Goal: Task Accomplishment & Management: Complete application form

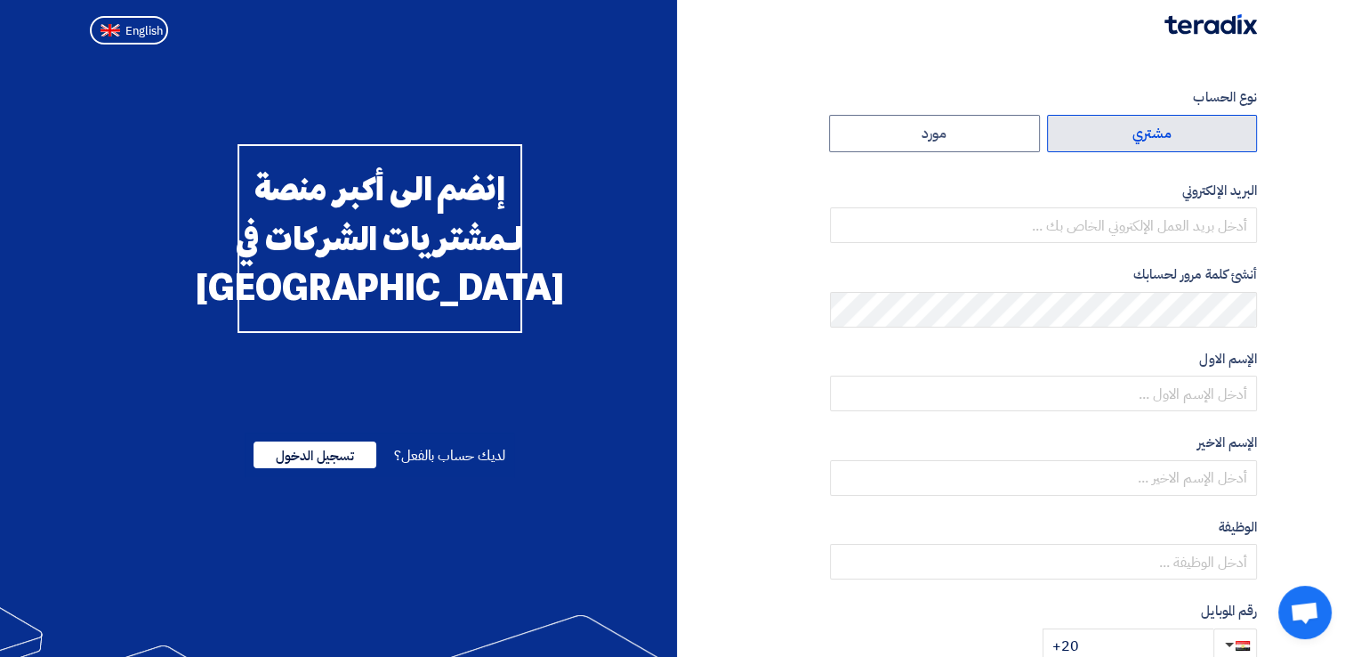
click at [1174, 131] on label "مشتري" at bounding box center [1152, 133] width 211 height 37
click at [1174, 131] on input "مشتري" at bounding box center [1152, 134] width 209 height 36
radio input "true"
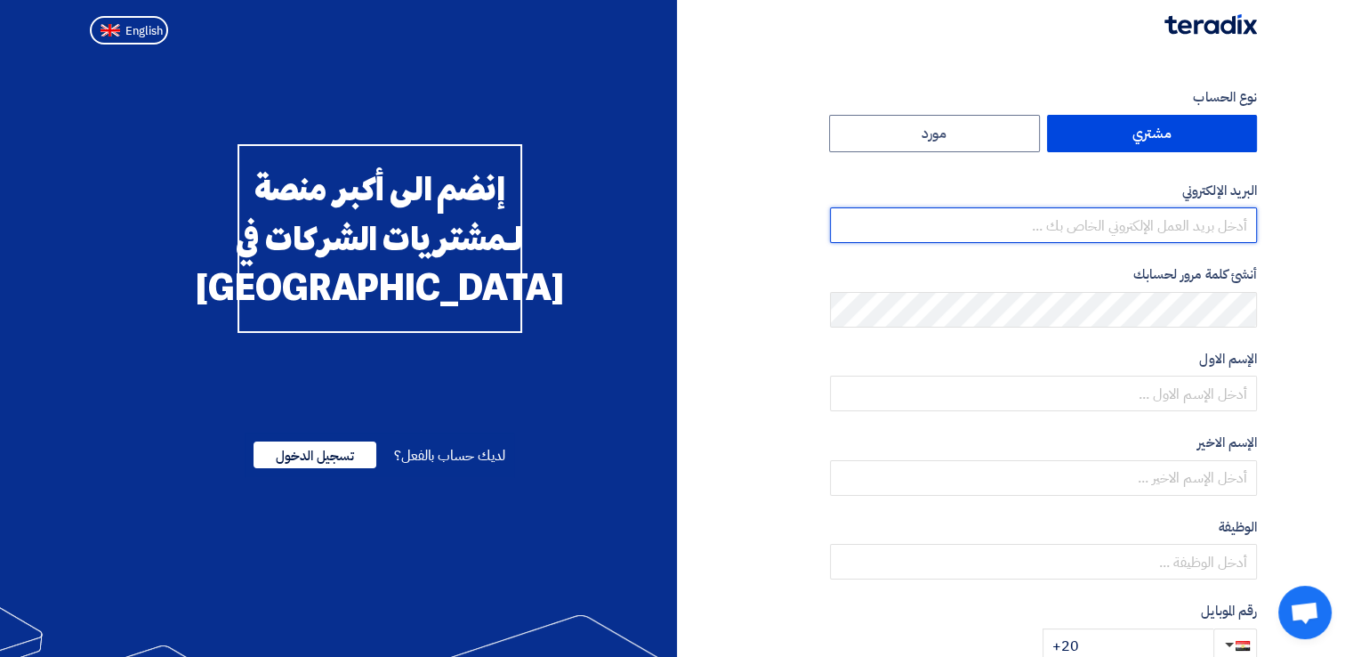
click at [1230, 214] on input "email" at bounding box center [1043, 225] width 427 height 36
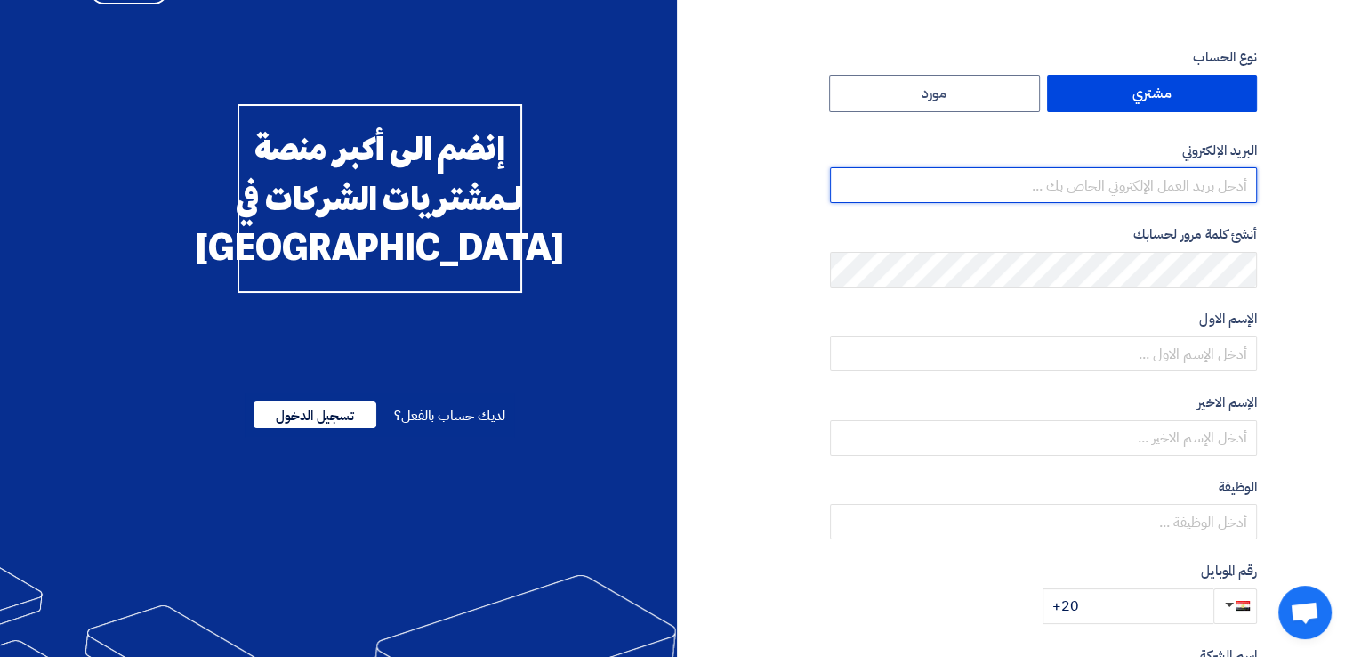
scroll to position [30, 0]
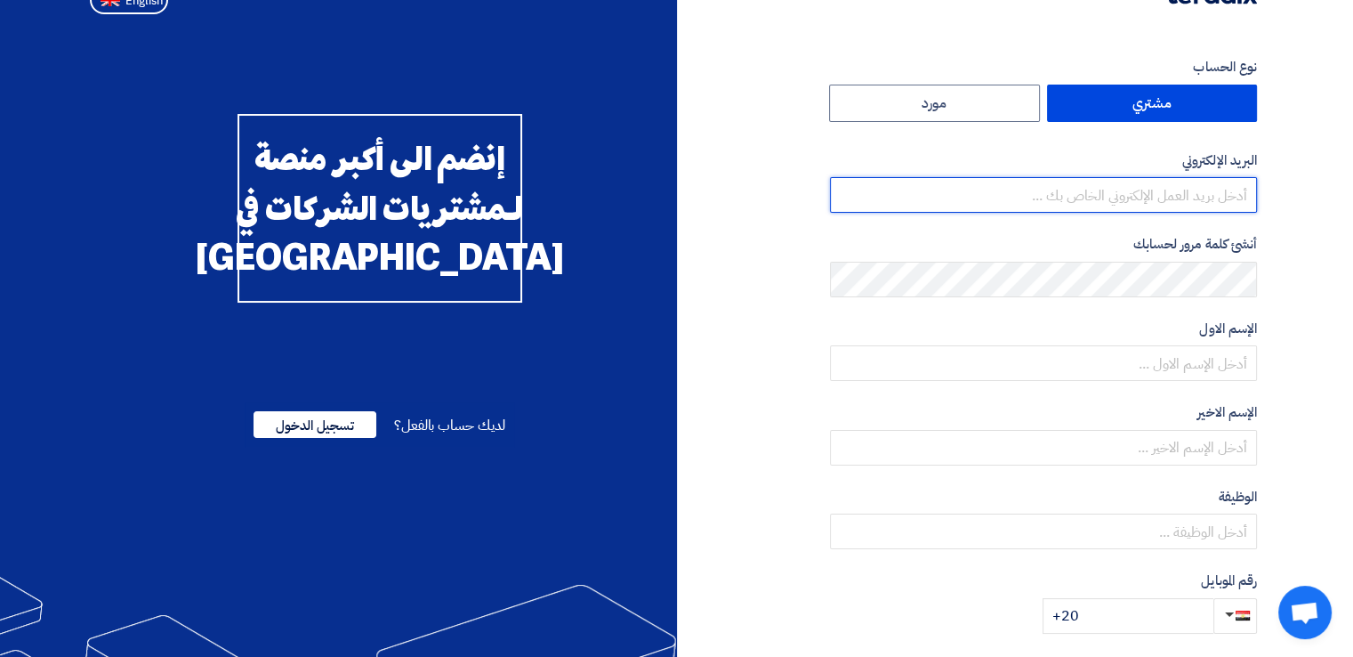
click at [1142, 205] on input "email" at bounding box center [1043, 195] width 427 height 36
type input "[EMAIL_ADDRESS][PERSON_NAME][DOMAIN_NAME]"
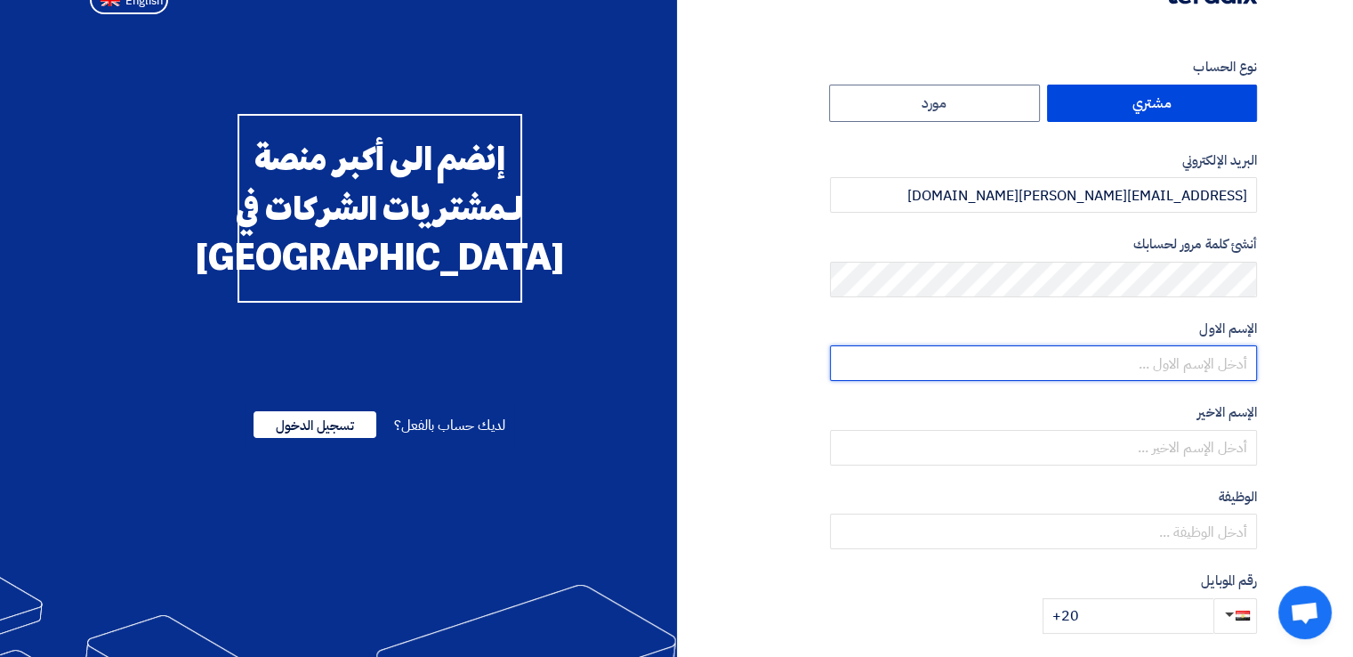
click at [1199, 364] on input "text" at bounding box center [1043, 363] width 427 height 36
type input ","
type input "m"
type input "[PERSON_NAME]"
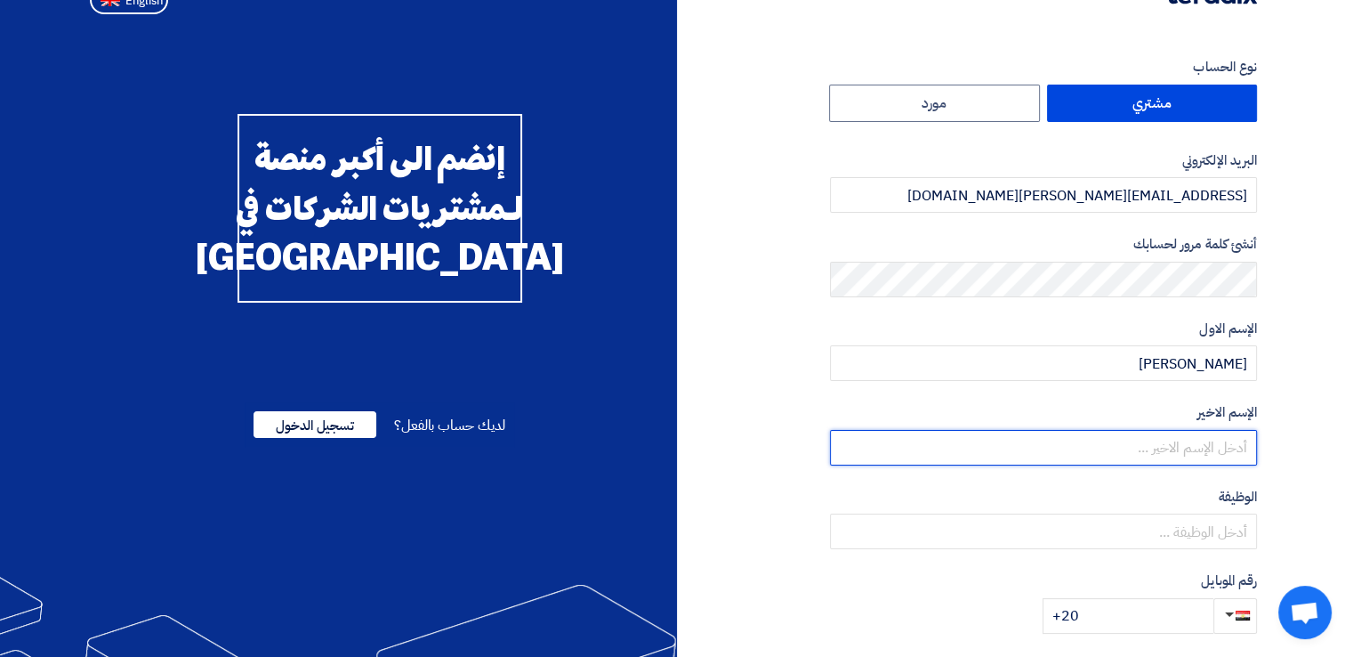
click at [1189, 448] on input "text" at bounding box center [1043, 448] width 427 height 36
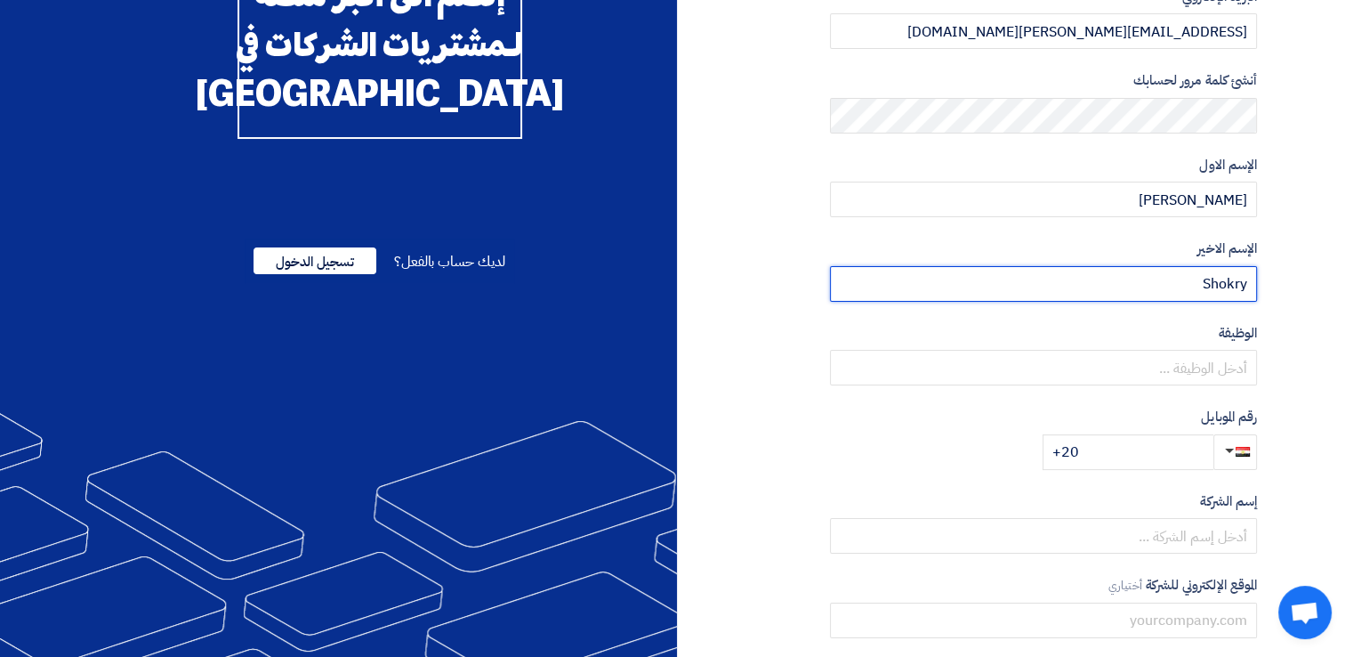
scroll to position [206, 0]
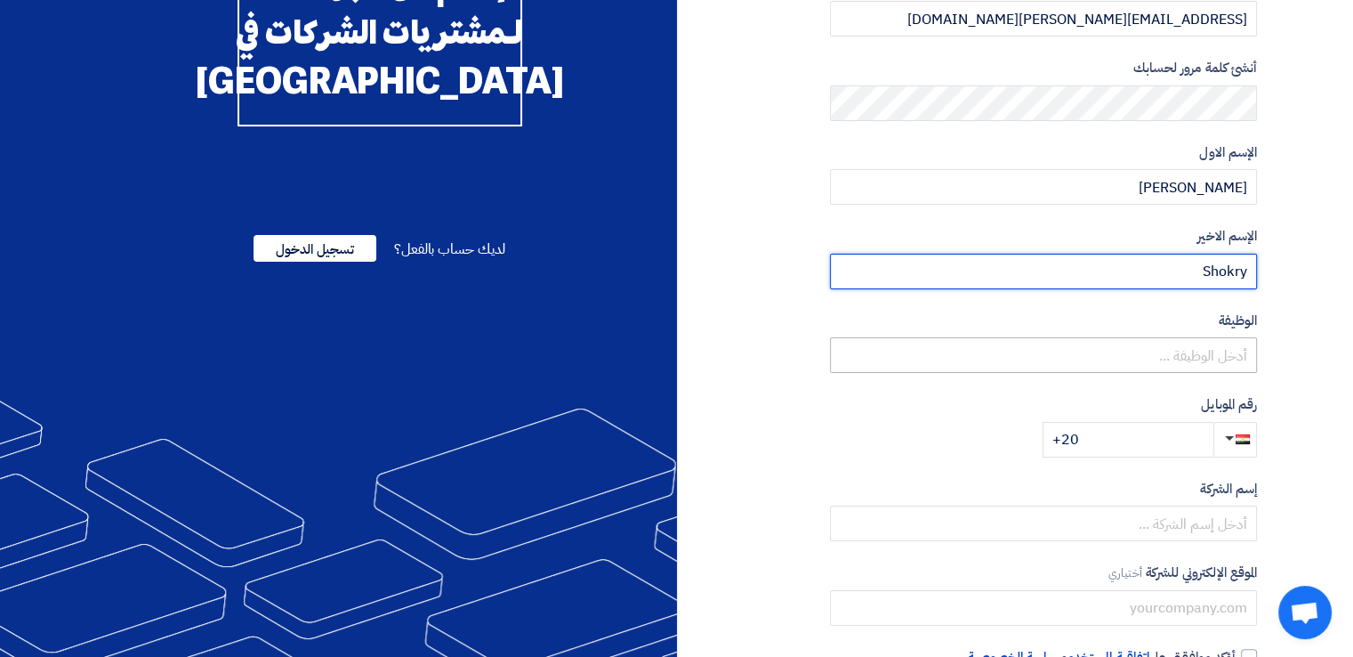
type input "Shokry"
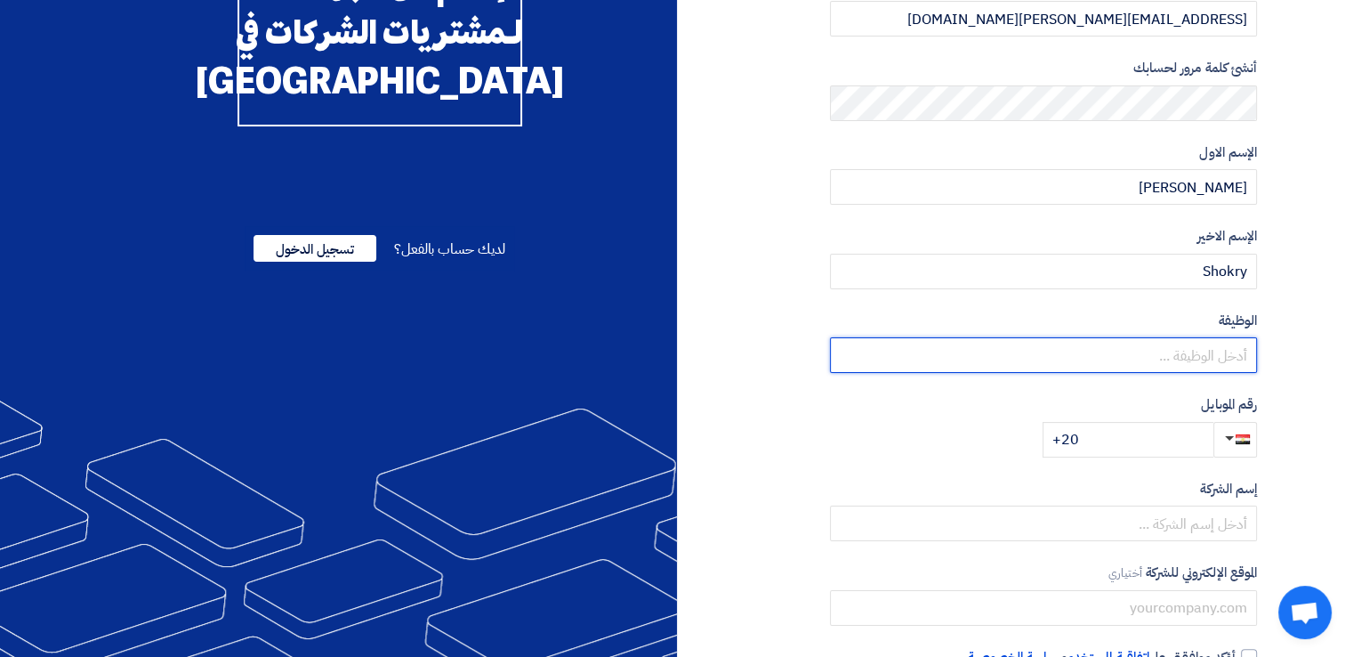
click at [1160, 352] on input "text" at bounding box center [1043, 355] width 427 height 36
paste input "Scrap marketing & Recycling Lead"
type input "Scrap marketing & Recycling Lead"
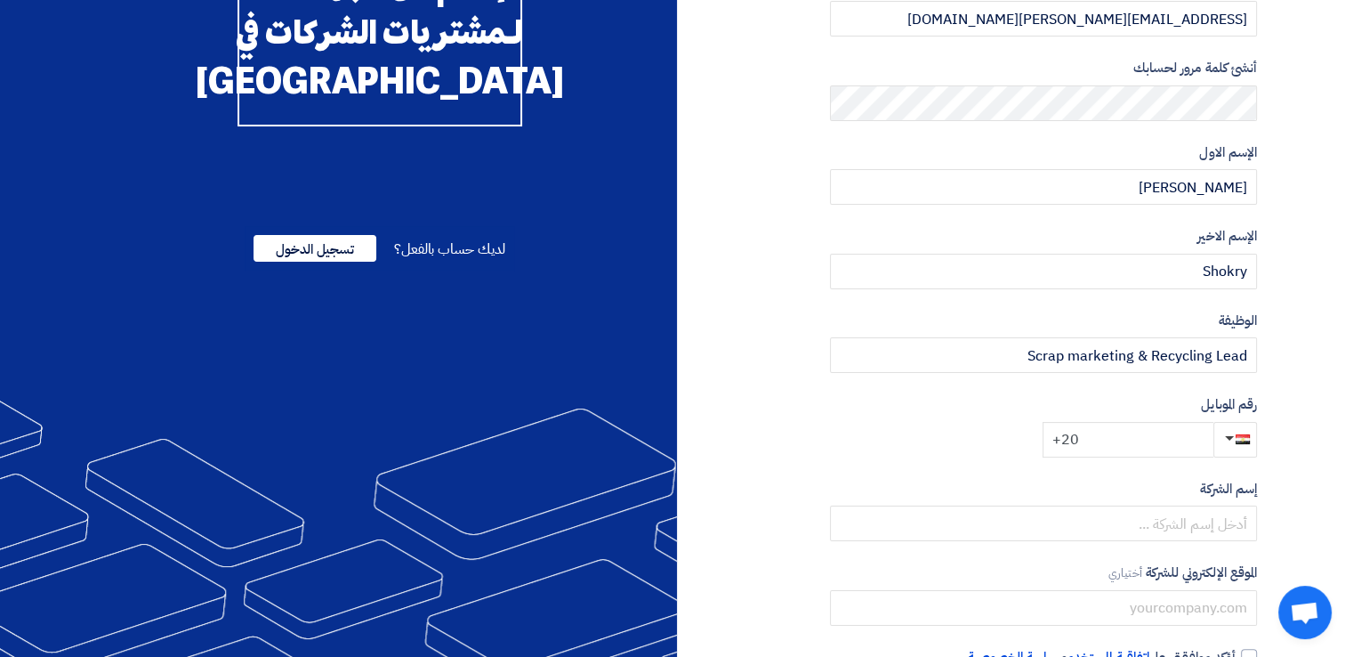
click at [1147, 445] on input "+20" at bounding box center [1128, 440] width 171 height 36
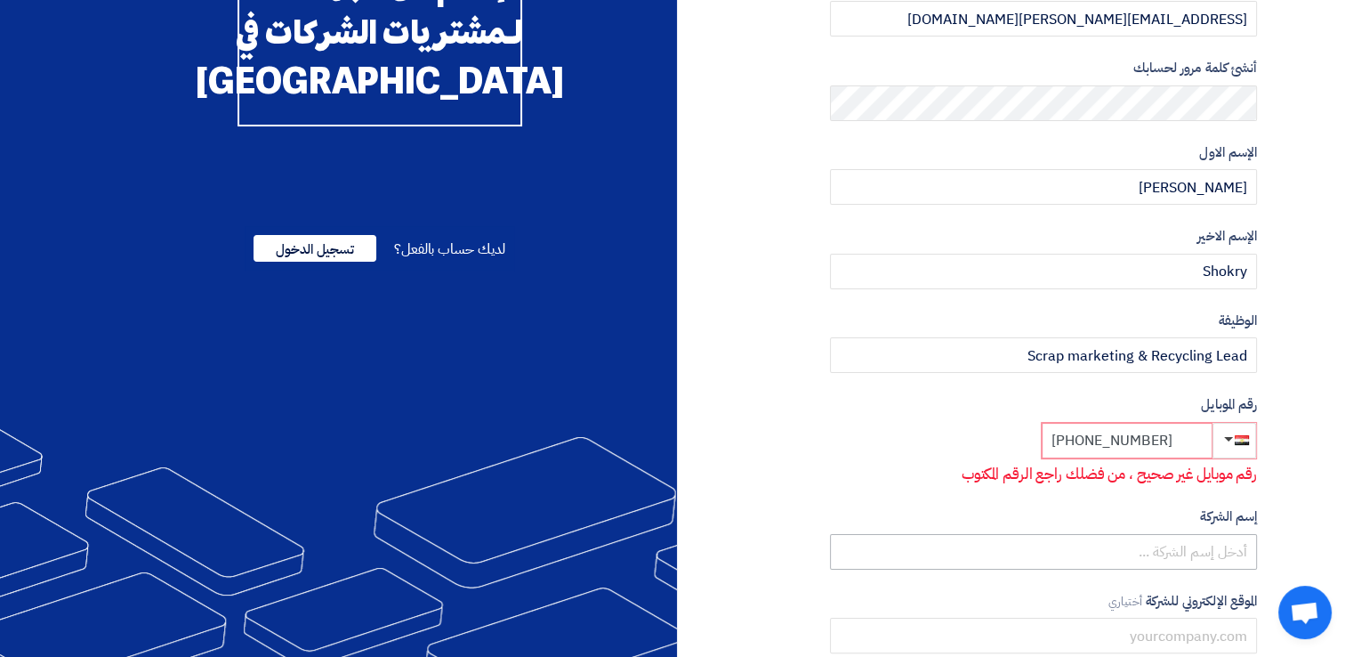
type input "[PHONE_NUMBER]"
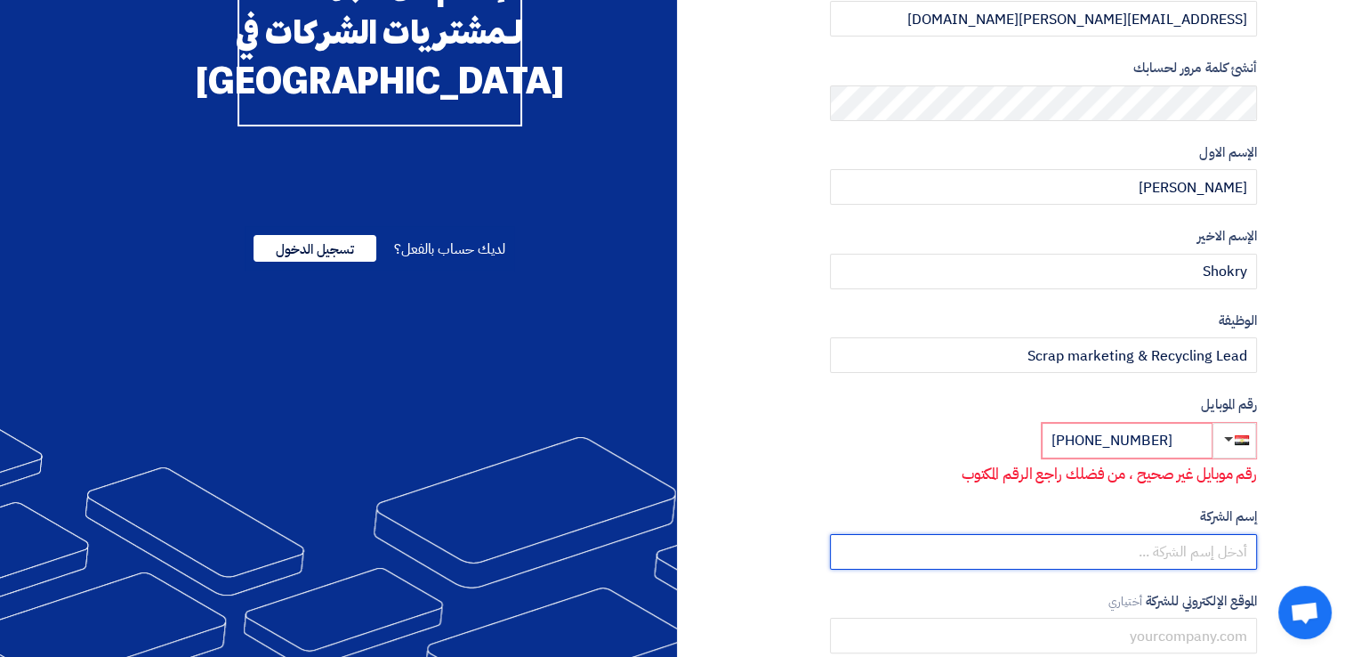
click at [1194, 545] on input "text" at bounding box center [1043, 552] width 427 height 36
click at [1216, 554] on input "Elaraby group" at bounding box center [1043, 552] width 427 height 36
type input "Elaraby Group"
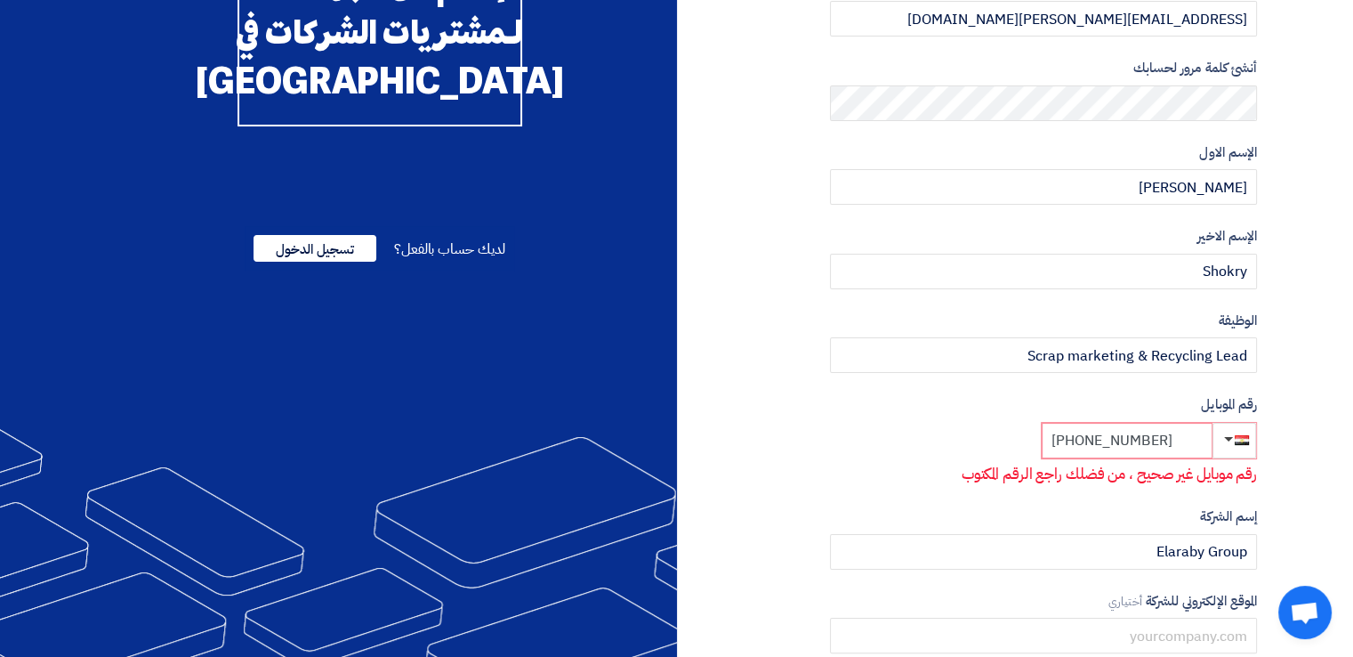
click at [1142, 448] on input "[PHONE_NUMBER]" at bounding box center [1127, 441] width 171 height 36
click at [1111, 444] on input "[PHONE_NUMBER]" at bounding box center [1127, 441] width 171 height 36
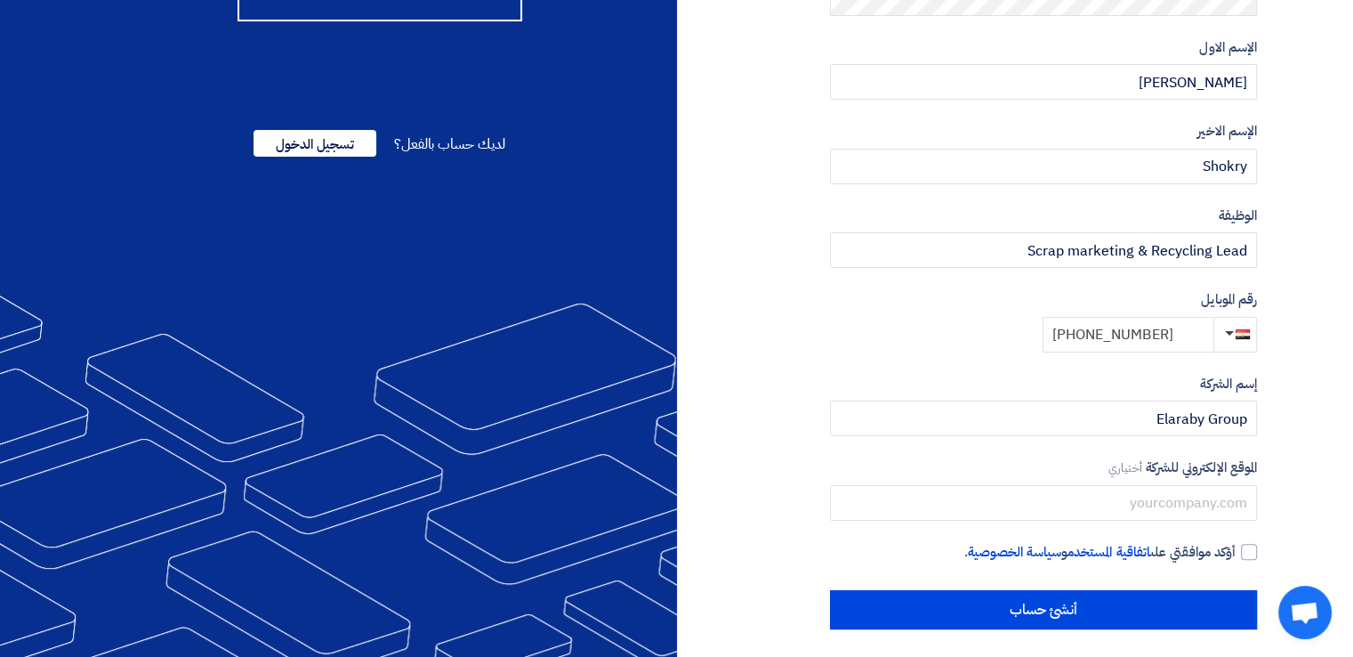
scroll to position [318, 0]
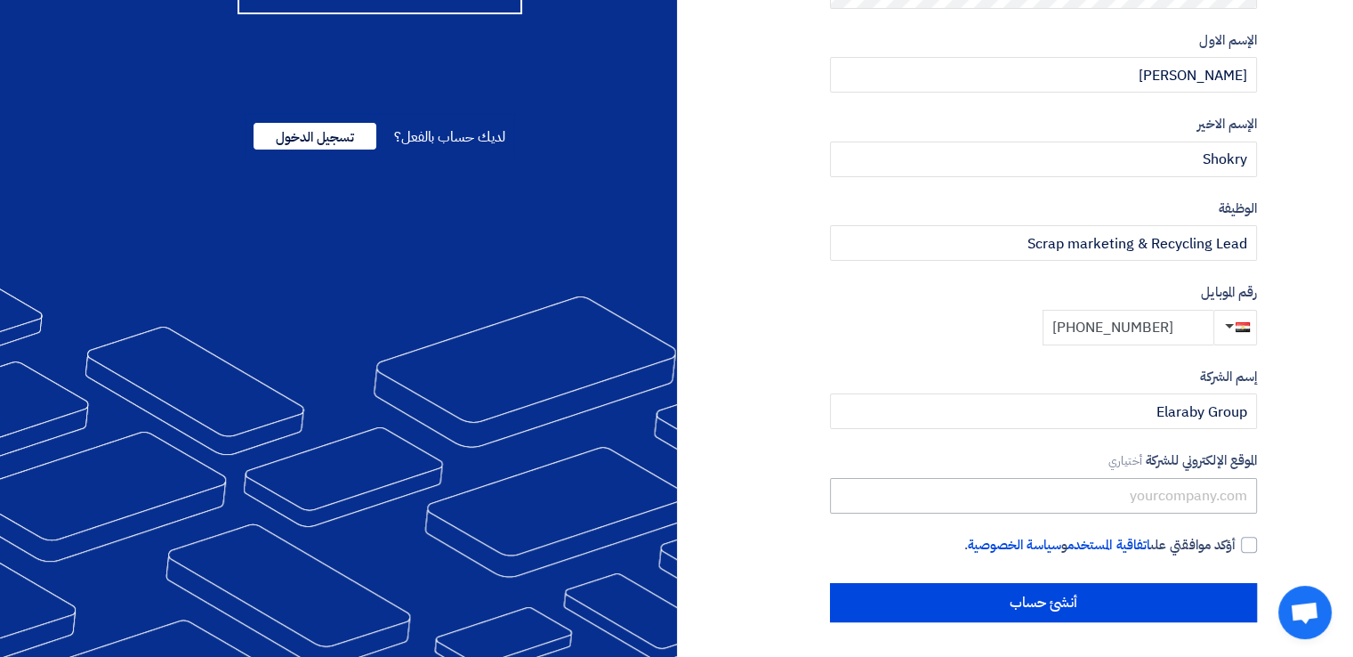
type input "[PHONE_NUMBER]"
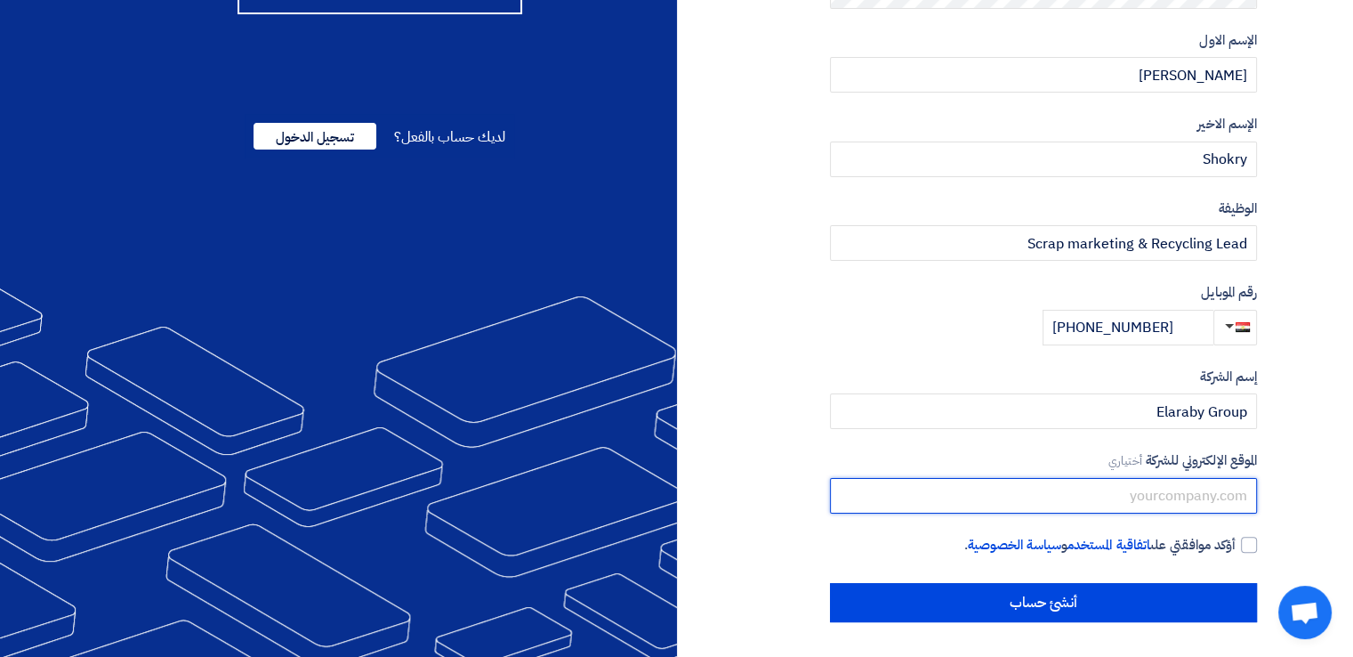
click at [1212, 493] on input "text" at bounding box center [1043, 496] width 427 height 36
paste input "[URL][DOMAIN_NAME][DOMAIN_NAME][DOMAIN_NAME]"
type input "[URL][DOMAIN_NAME][DOMAIN_NAME][DOMAIN_NAME]"
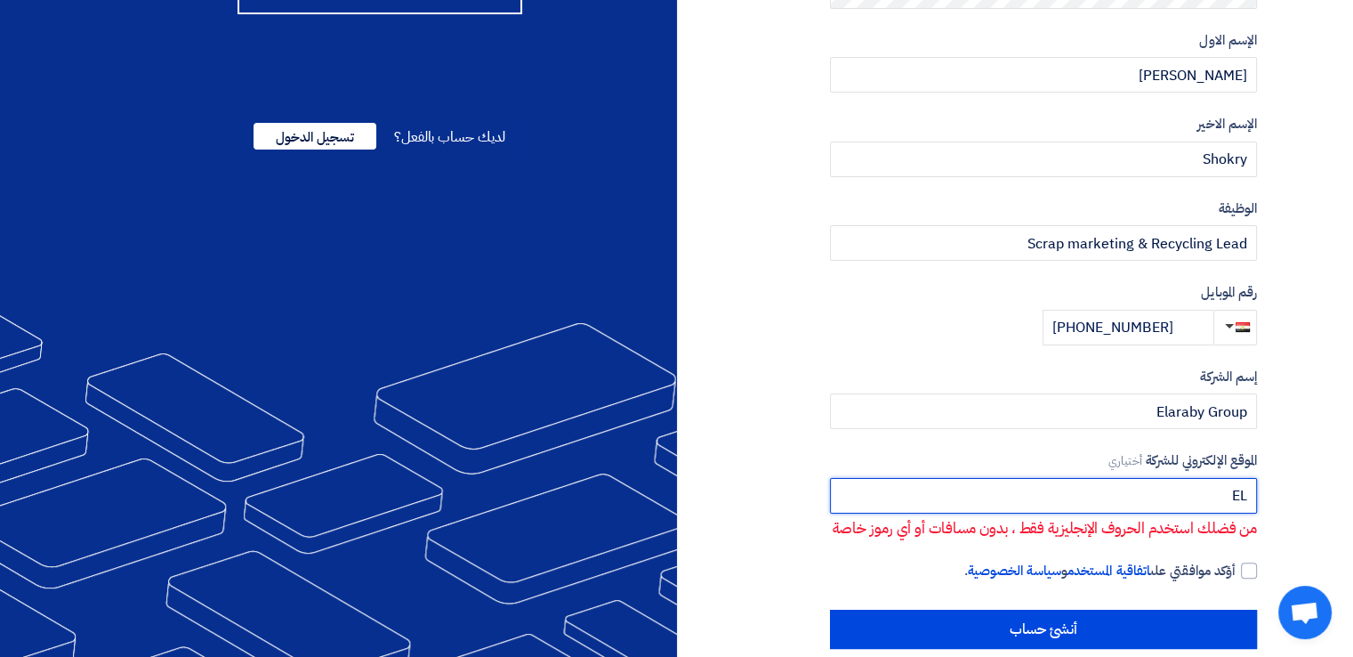
type input "E"
type input "e"
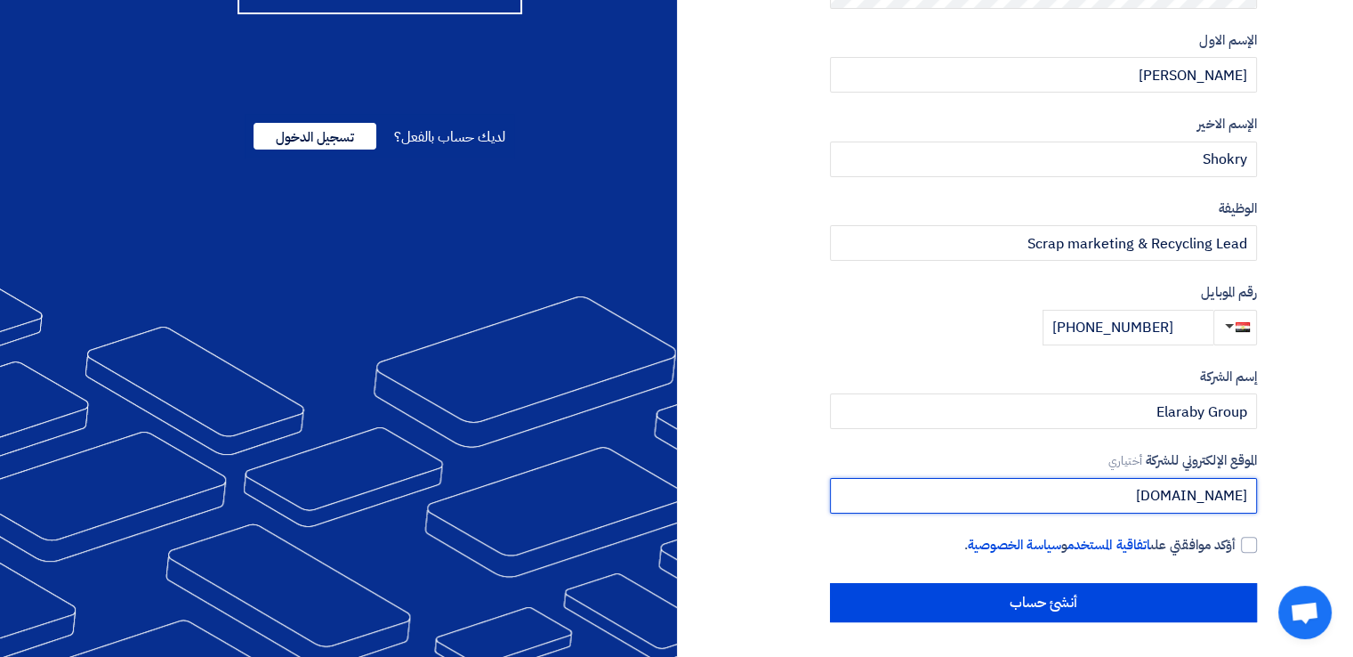
type input "[DOMAIN_NAME]"
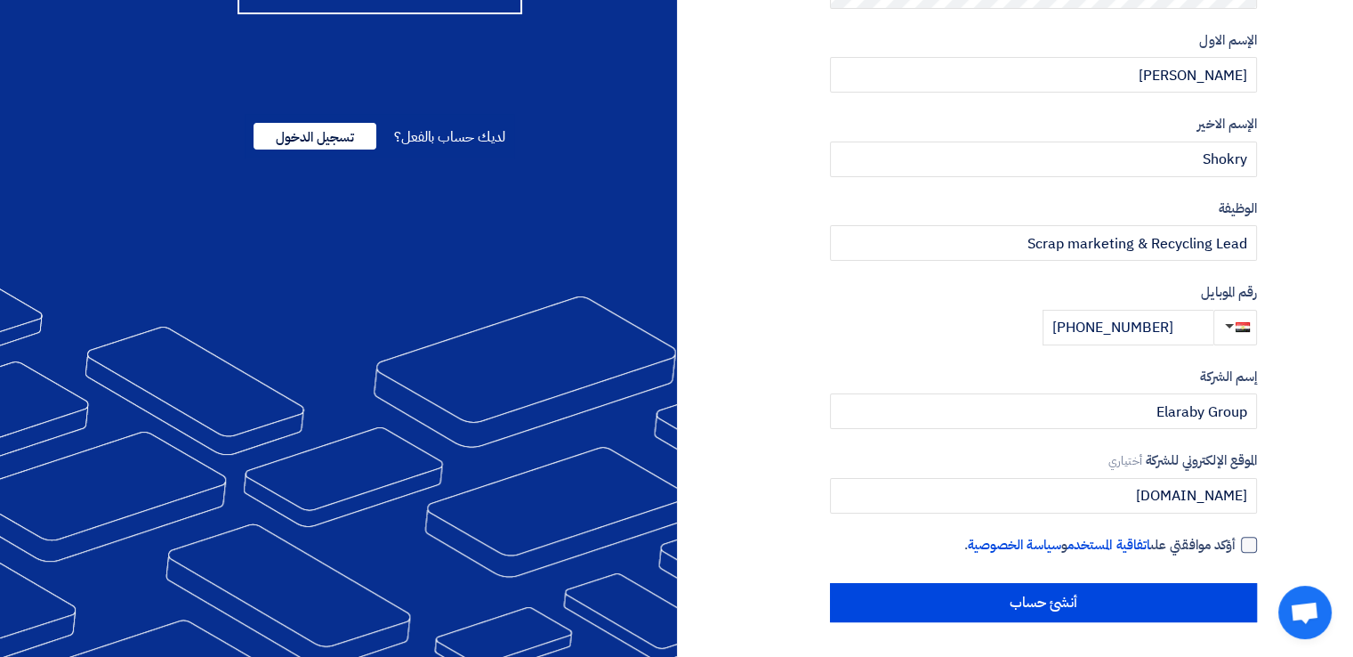
click at [1246, 550] on div at bounding box center [1249, 544] width 16 height 16
click at [1236, 550] on input "أؤكد موافقتي على اتفاقية المستخدم و سياسة الخصوصية ." at bounding box center [1022, 553] width 427 height 36
checkbox input "true"
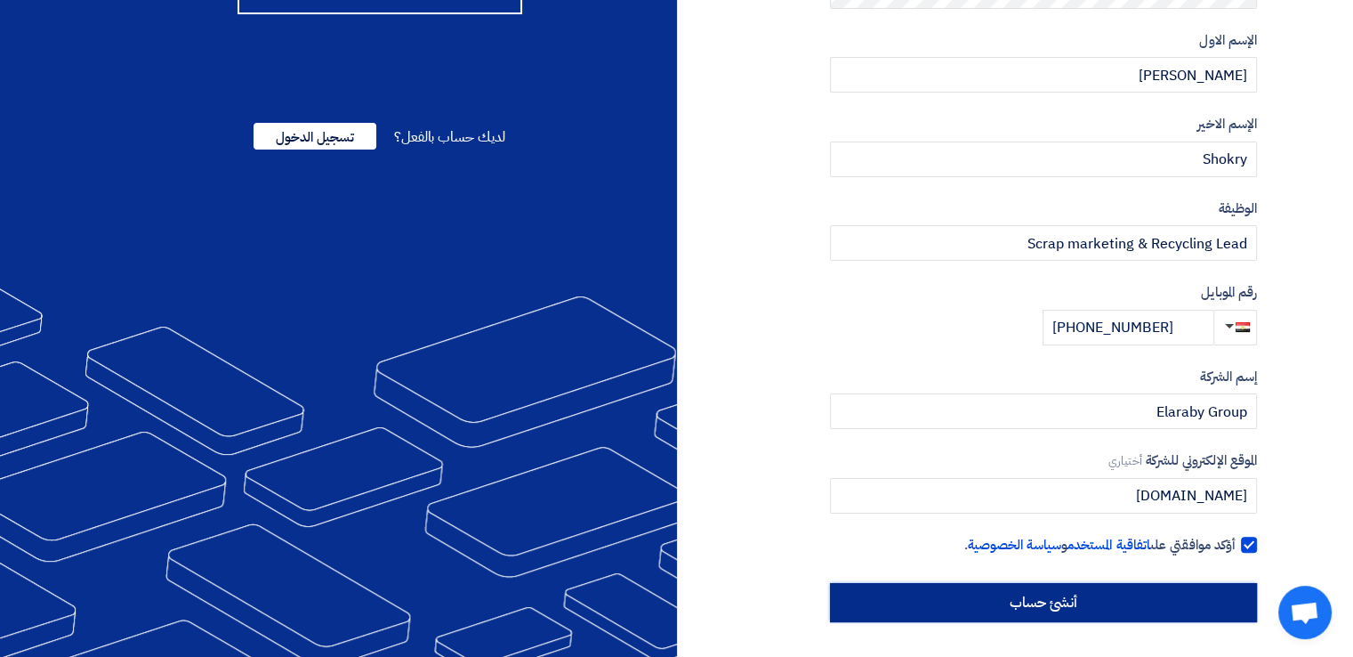
click at [1182, 595] on input "أنشئ حساب" at bounding box center [1043, 602] width 427 height 39
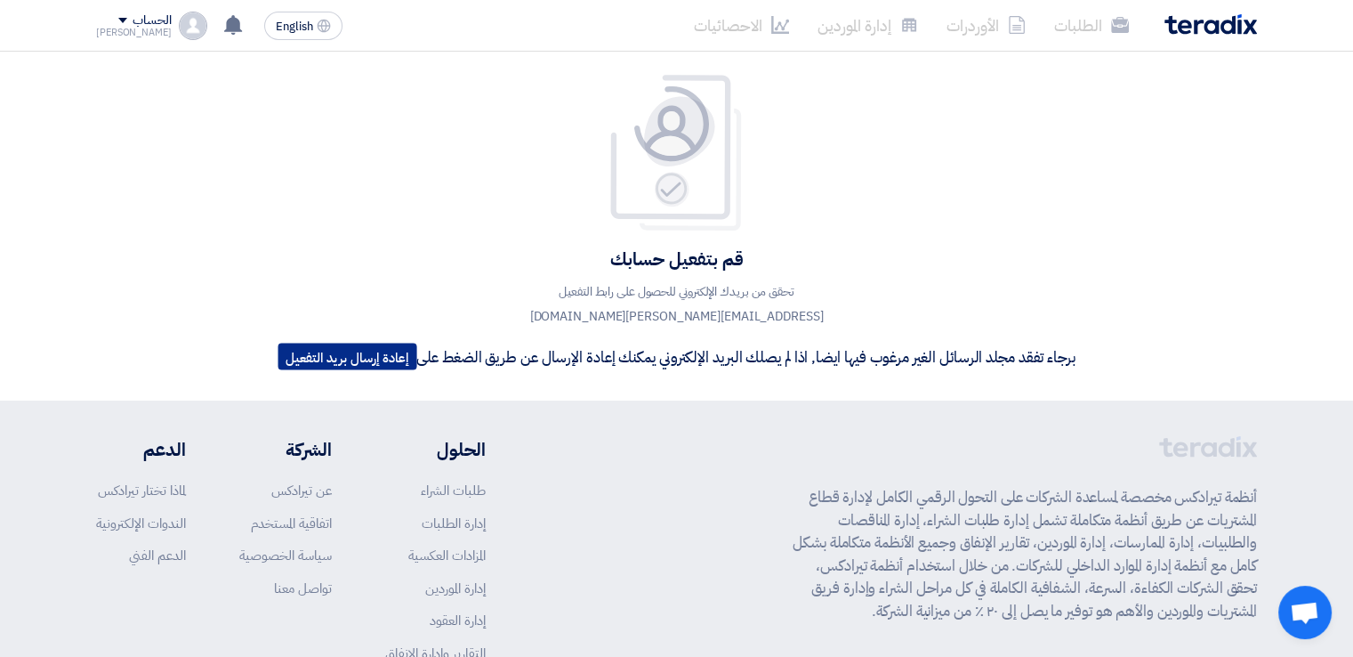
click at [383, 356] on button "إعادة إرسال بريد التفعيل" at bounding box center [347, 356] width 139 height 27
click at [108, 20] on div "الحساب" at bounding box center [134, 20] width 76 height 15
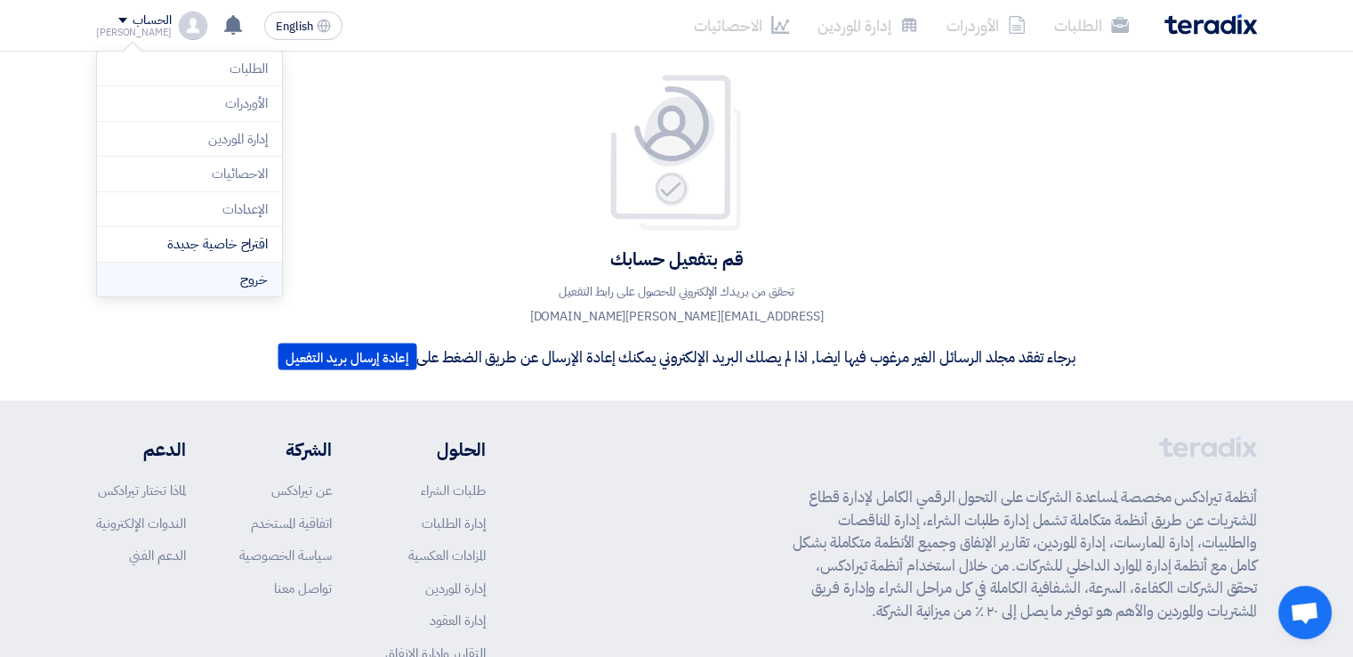
click at [215, 270] on li "خروج" at bounding box center [189, 279] width 185 height 35
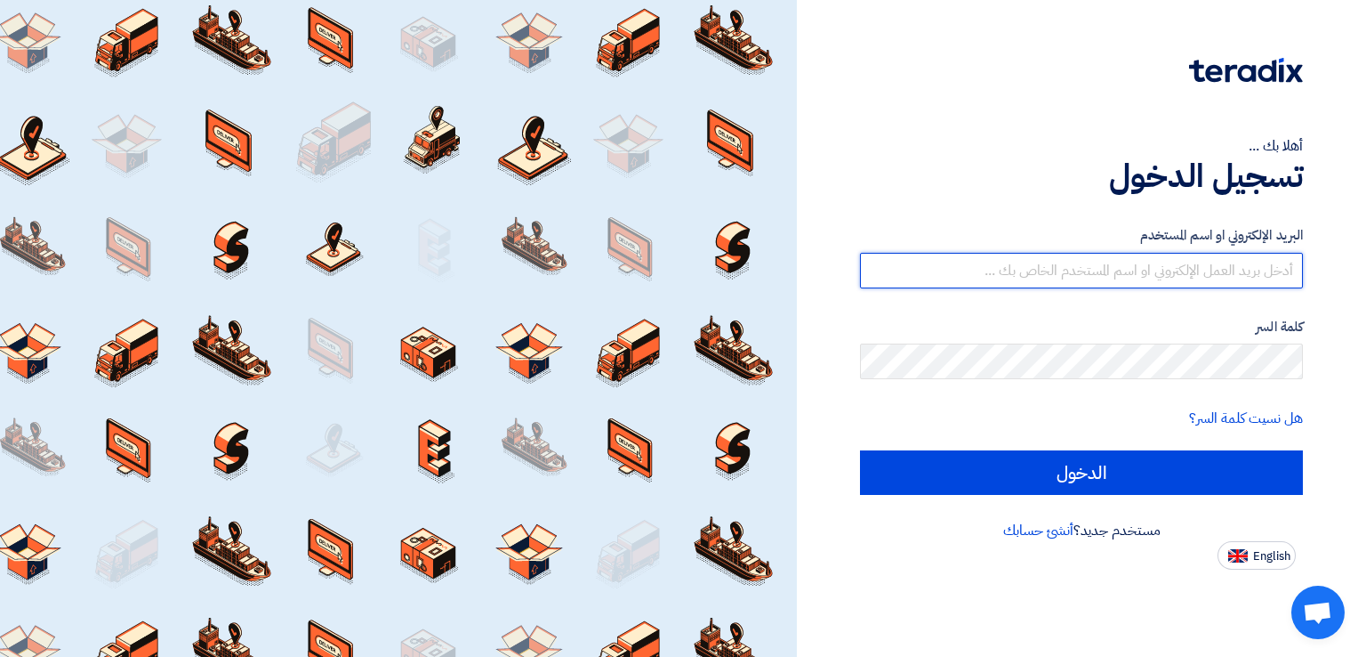
type input "[EMAIL_ADDRESS][PERSON_NAME][DOMAIN_NAME]"
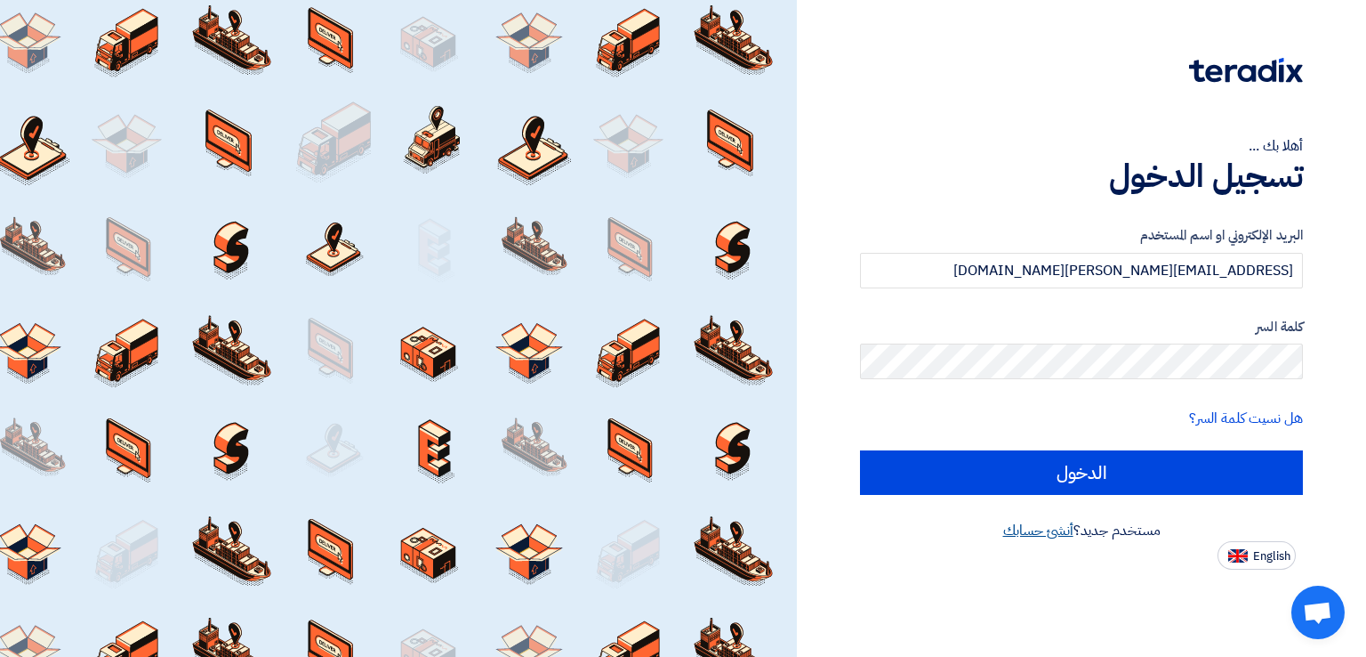
click at [1042, 532] on link "أنشئ حسابك" at bounding box center [1039, 530] width 70 height 21
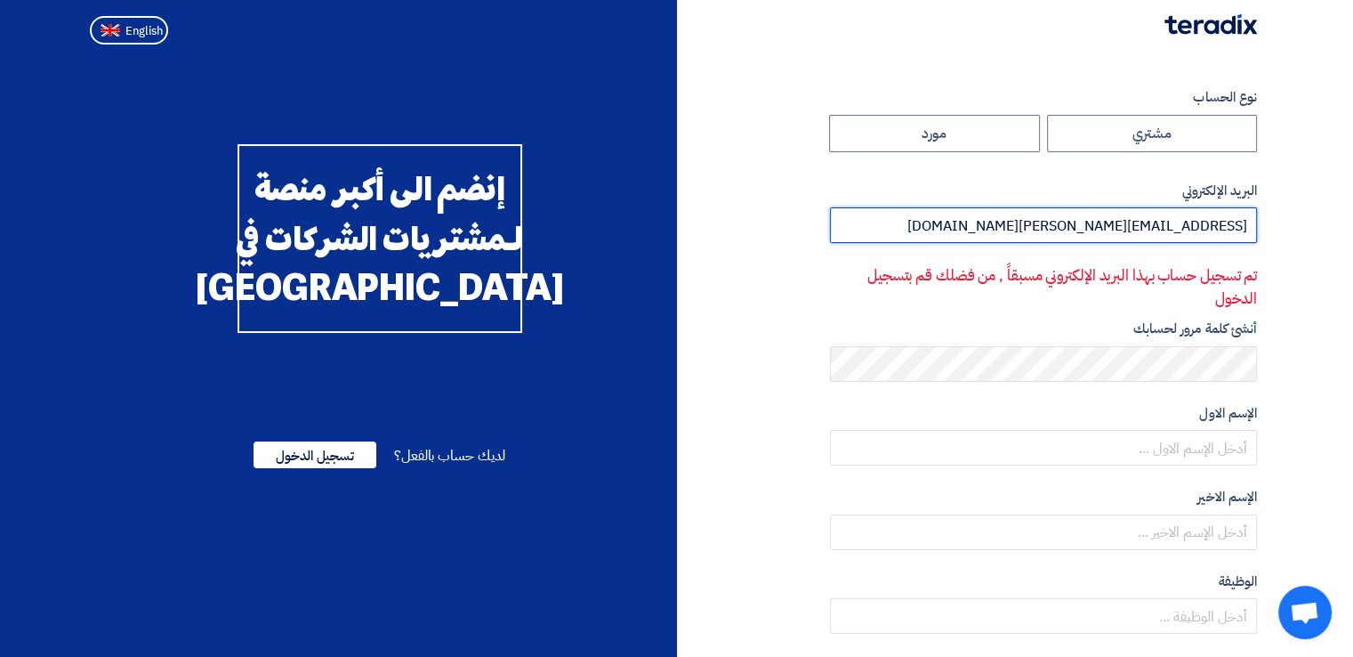
click at [1178, 229] on input "[EMAIL_ADDRESS][PERSON_NAME][DOMAIN_NAME]" at bounding box center [1043, 225] width 427 height 36
click at [1180, 228] on input "[EMAIL_ADDRESS][PERSON_NAME][DOMAIN_NAME]" at bounding box center [1043, 225] width 427 height 36
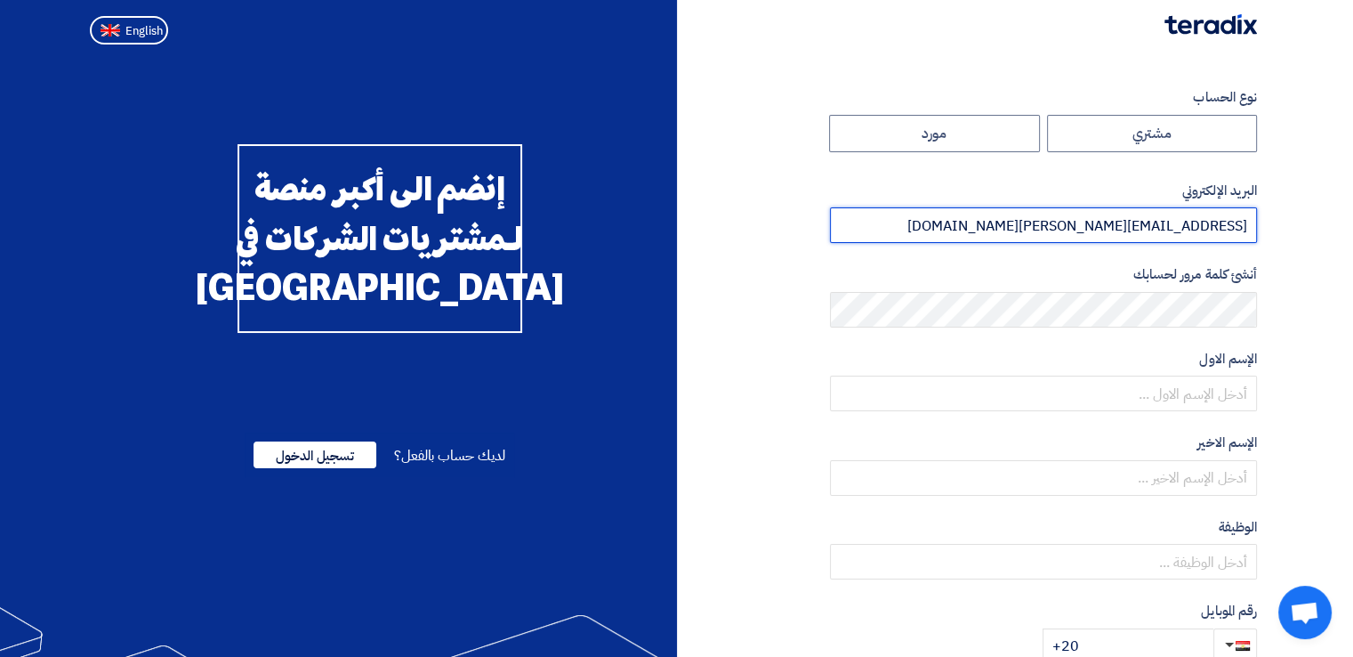
type input "[EMAIL_ADDRESS][PERSON_NAME][DOMAIN_NAME]"
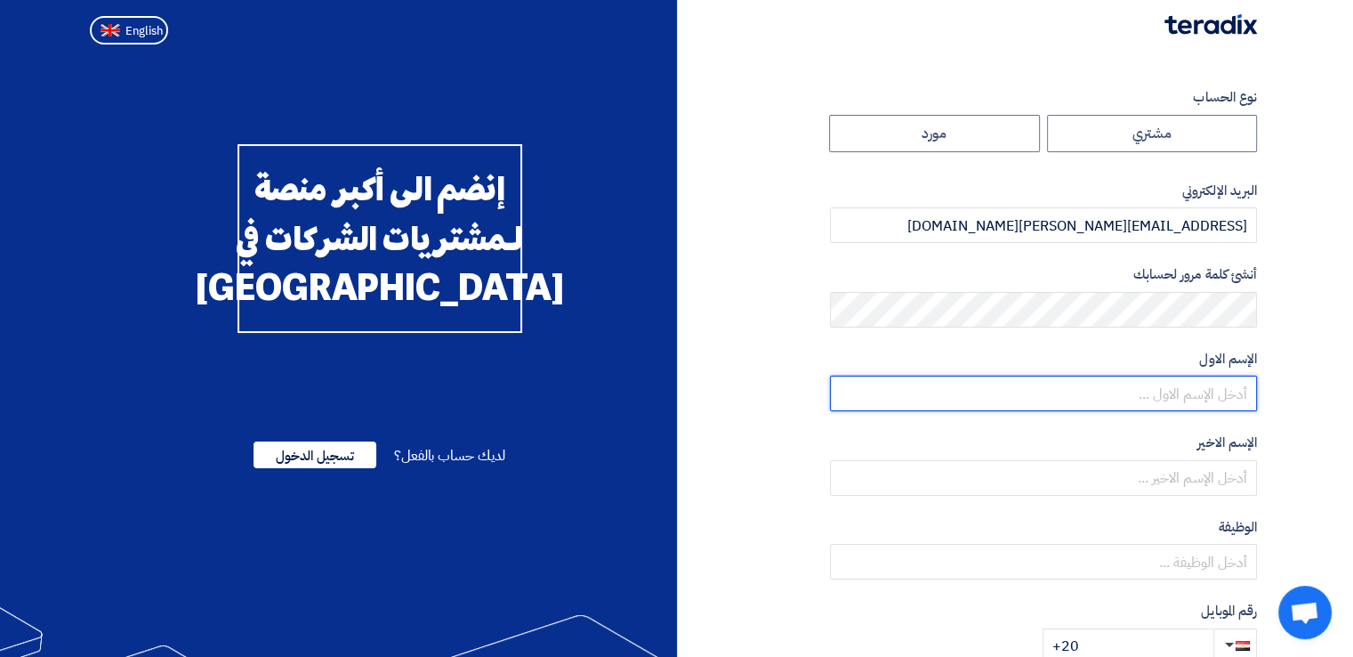
click at [1217, 392] on input "text" at bounding box center [1043, 393] width 427 height 36
type input "[PERSON_NAME]"
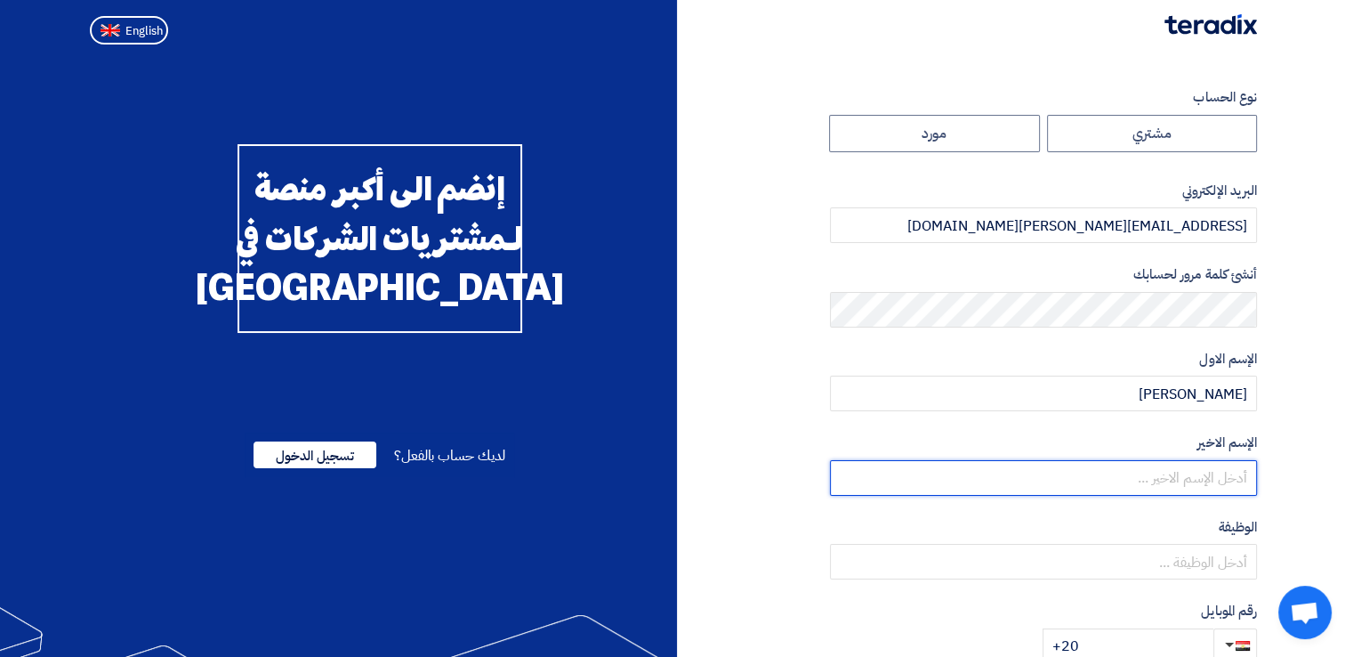
click at [1211, 474] on input "text" at bounding box center [1043, 478] width 427 height 36
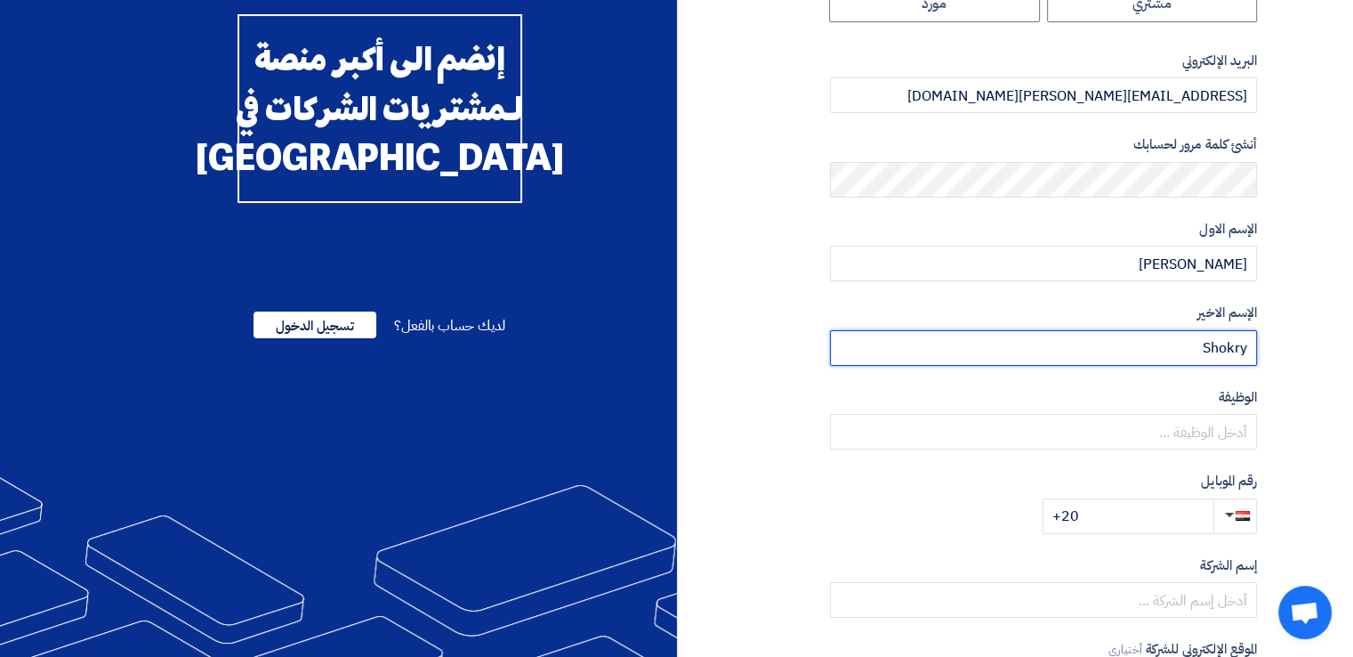
scroll to position [132, 0]
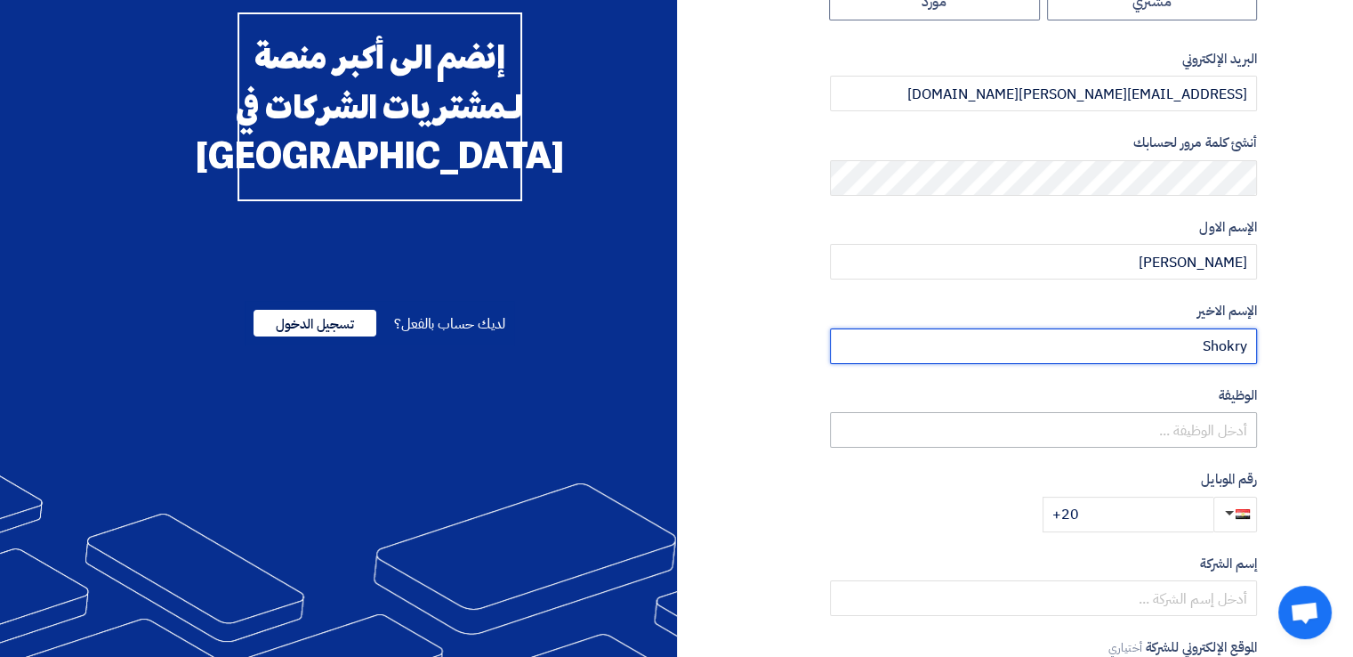
type input "Shokry"
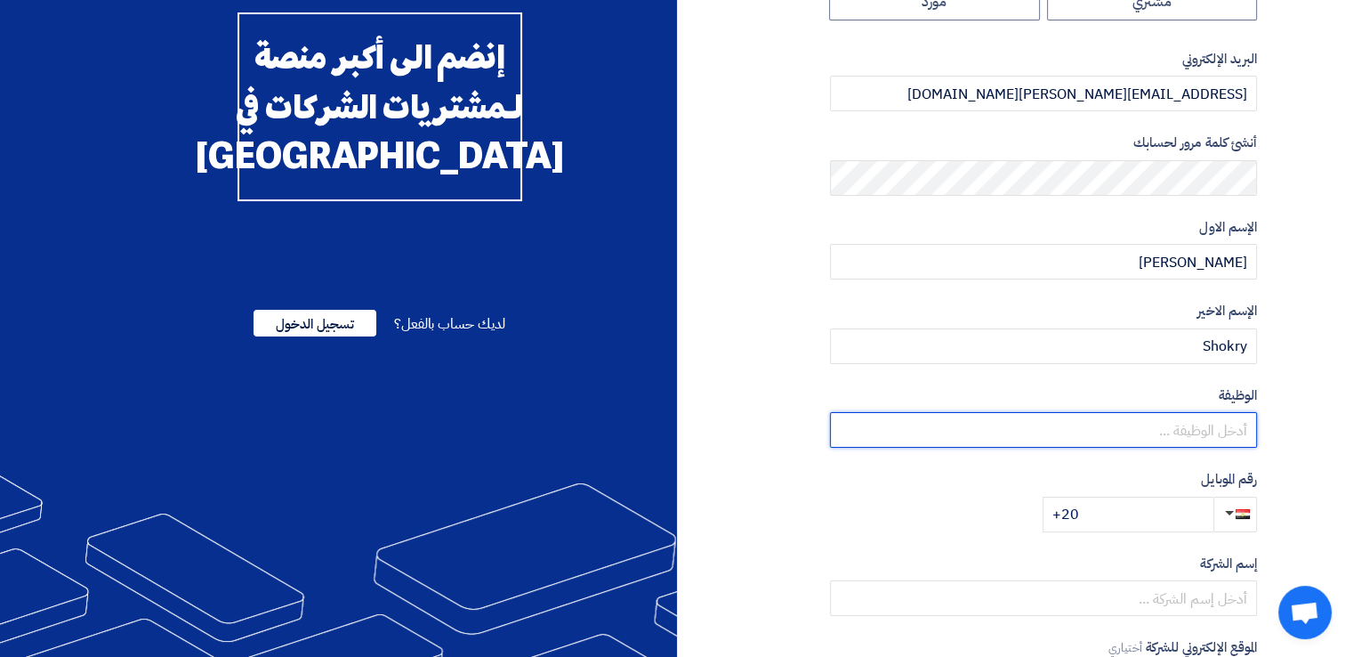
click at [1213, 432] on input "text" at bounding box center [1043, 430] width 427 height 36
paste input "Scrap marketing & Recycling Lead"
drag, startPoint x: 1231, startPoint y: 428, endPoint x: 1278, endPoint y: 430, distance: 46.3
click at [1278, 430] on section "نوع الحساب مشتري مورد البريد الإلكتروني [EMAIL_ADDRESS][PERSON_NAME][DOMAIN_NAM…" at bounding box center [676, 382] width 1353 height 924
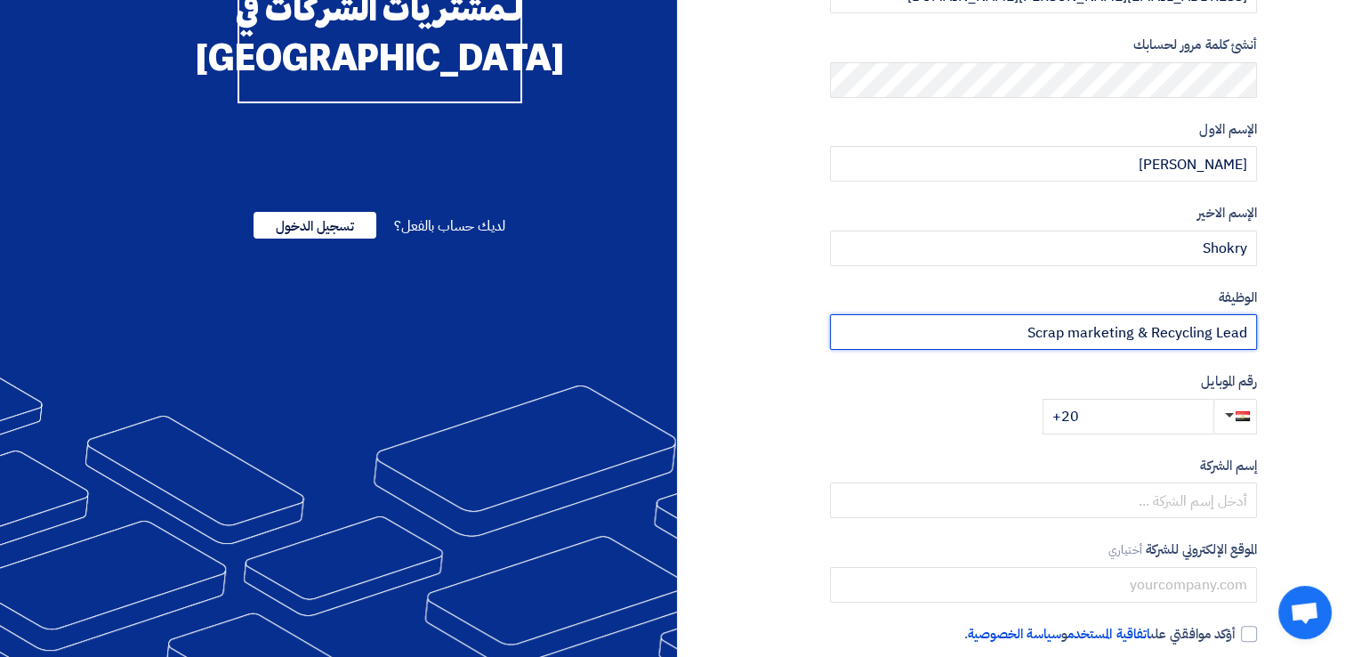
scroll to position [243, 0]
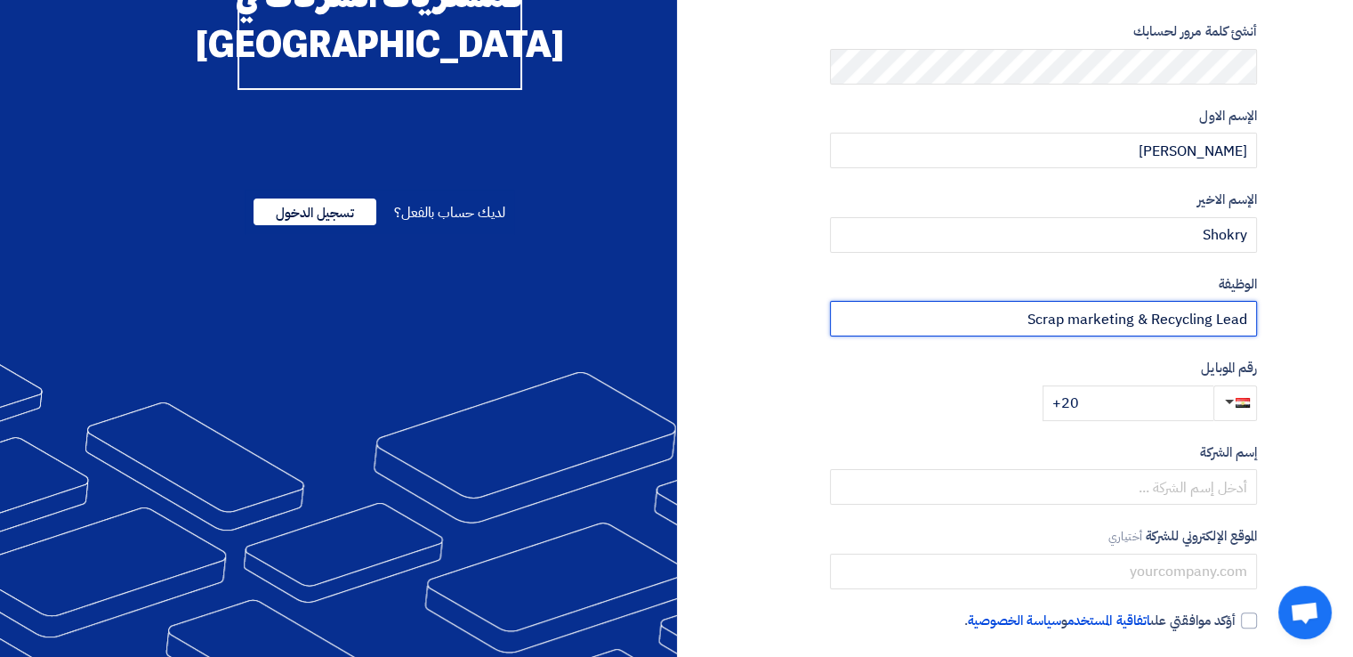
type input "Scrap marketing & Recycling Lead"
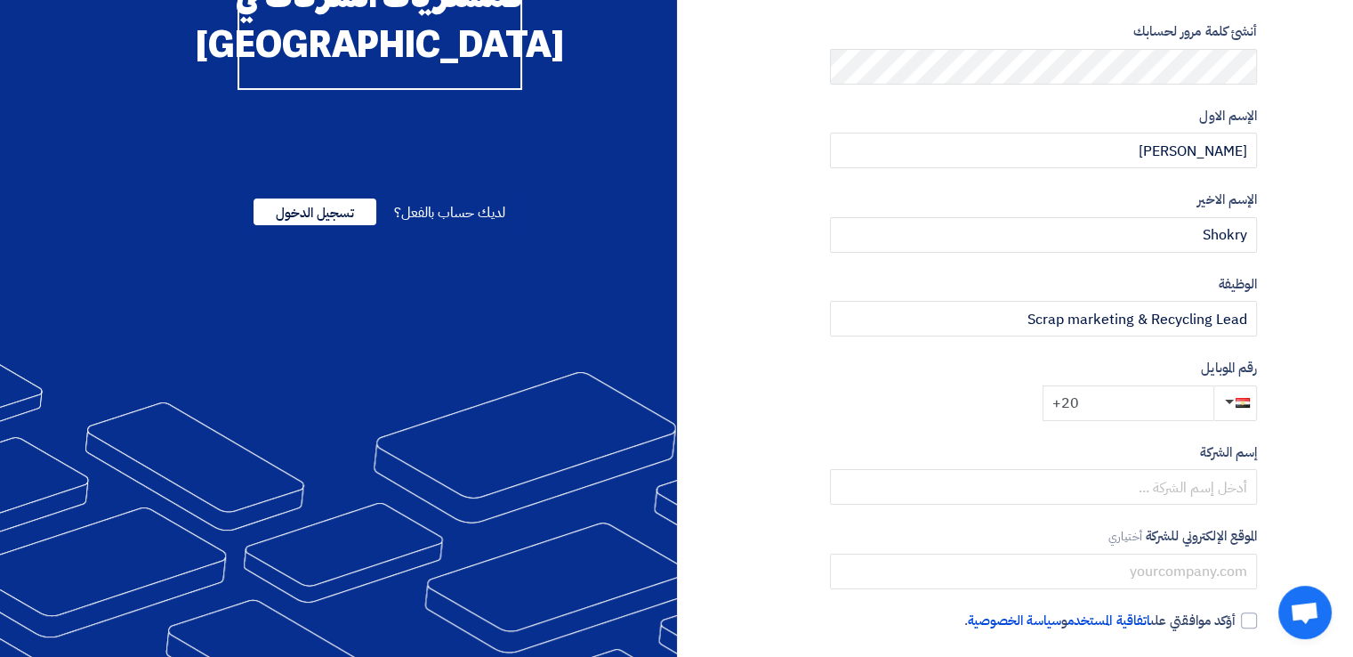
click at [1138, 407] on input "+20" at bounding box center [1128, 403] width 171 height 36
type input "[PHONE_NUMBER]"
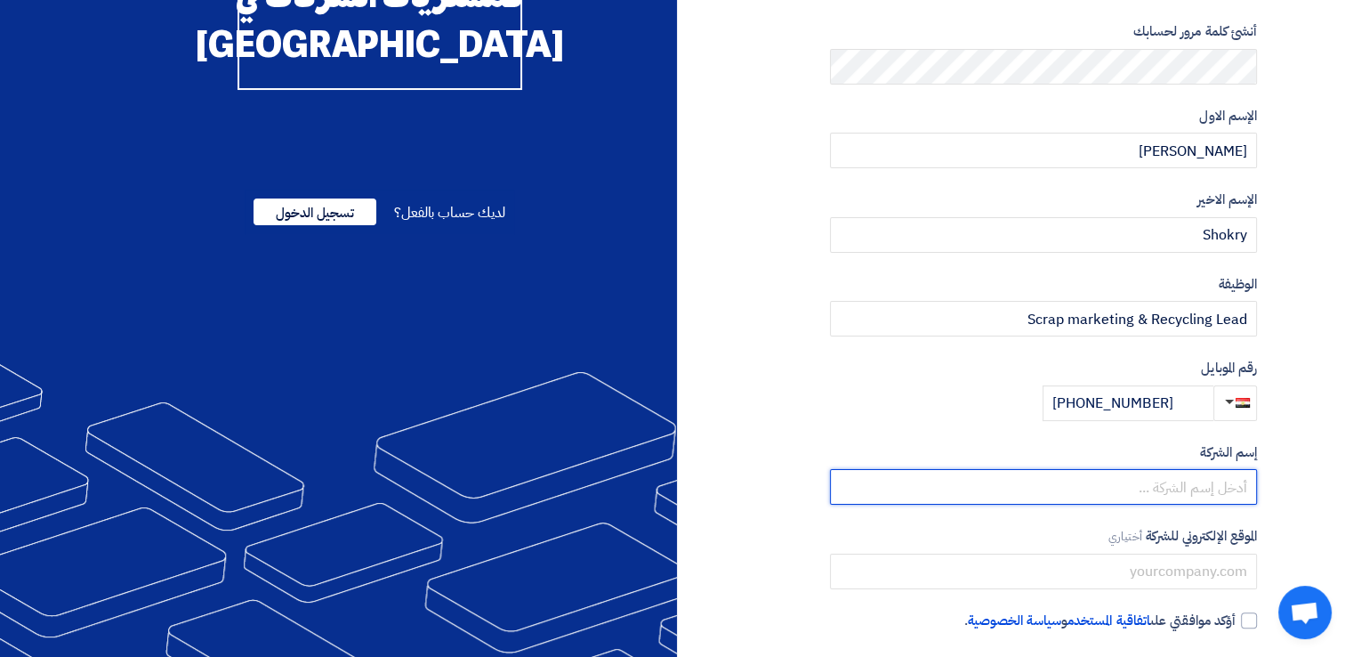
click at [1147, 488] on div "نوع الحساب مشتري مورد البريد الإلكتروني [EMAIL_ADDRESS][PERSON_NAME][DOMAIN_NAM…" at bounding box center [1043, 270] width 427 height 853
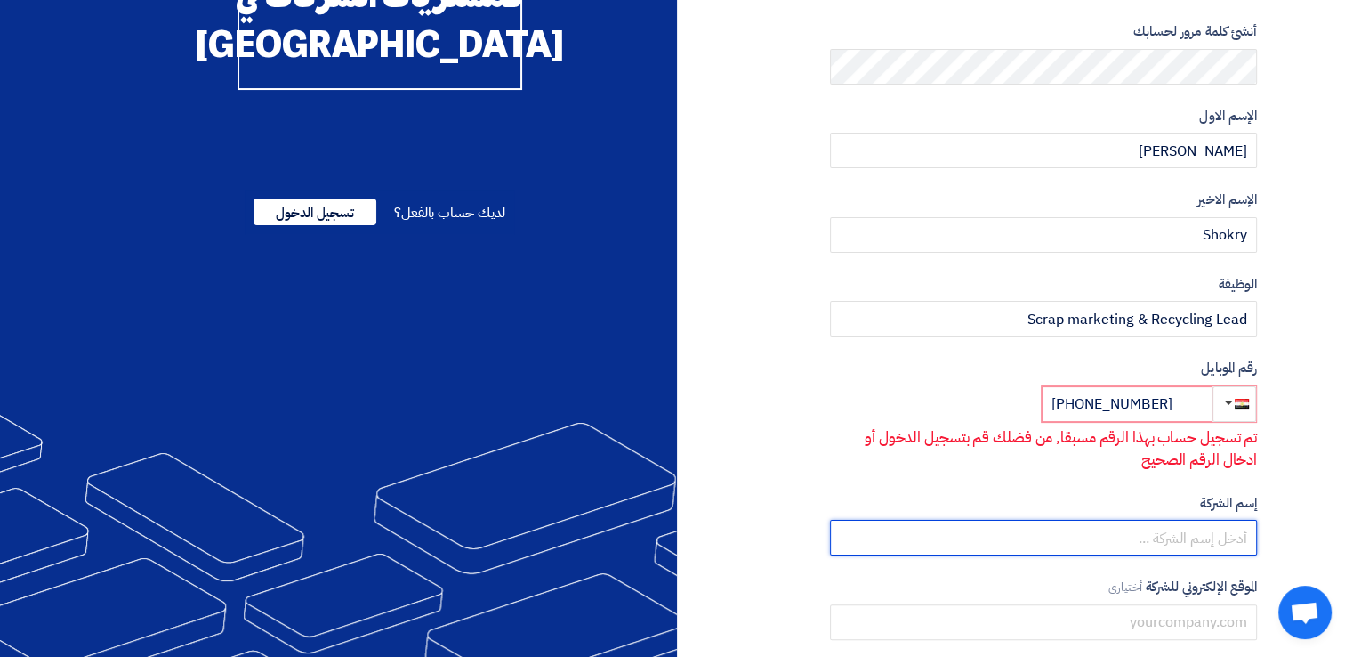
type input "Elaraby Group"
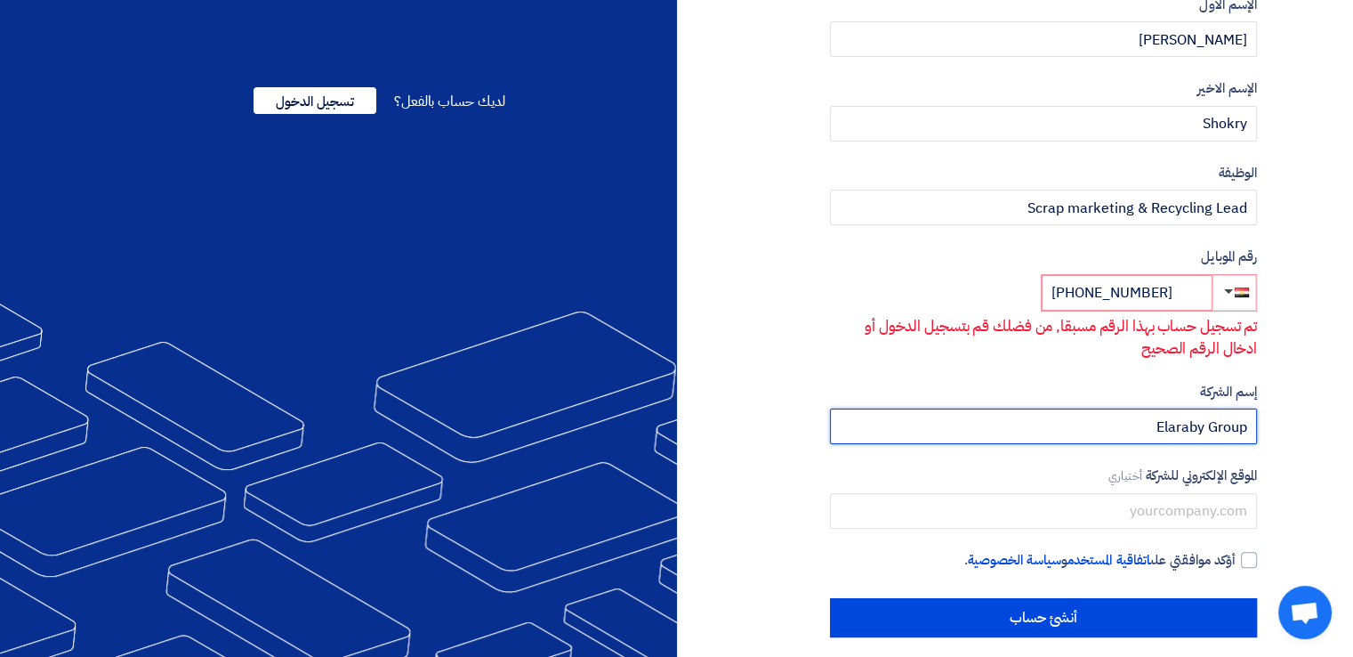
scroll to position [369, 0]
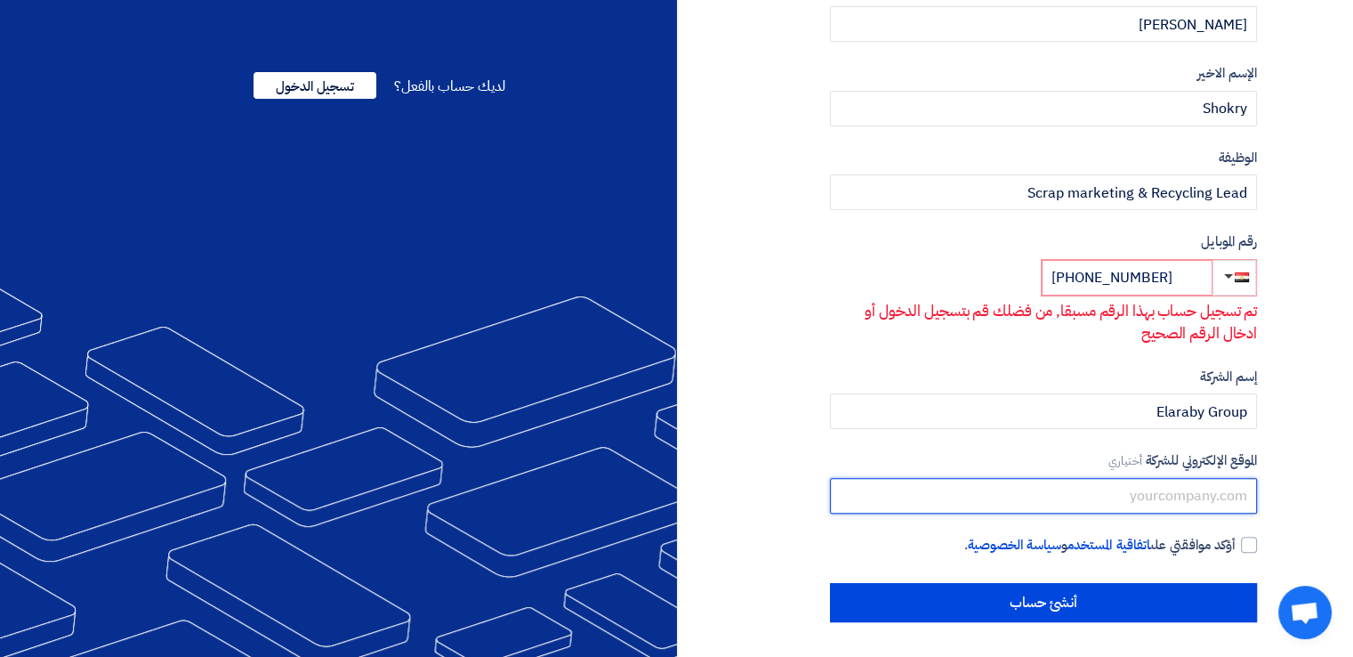
click at [1173, 502] on input "text" at bounding box center [1043, 496] width 427 height 36
type input "[DOMAIN_NAME]"
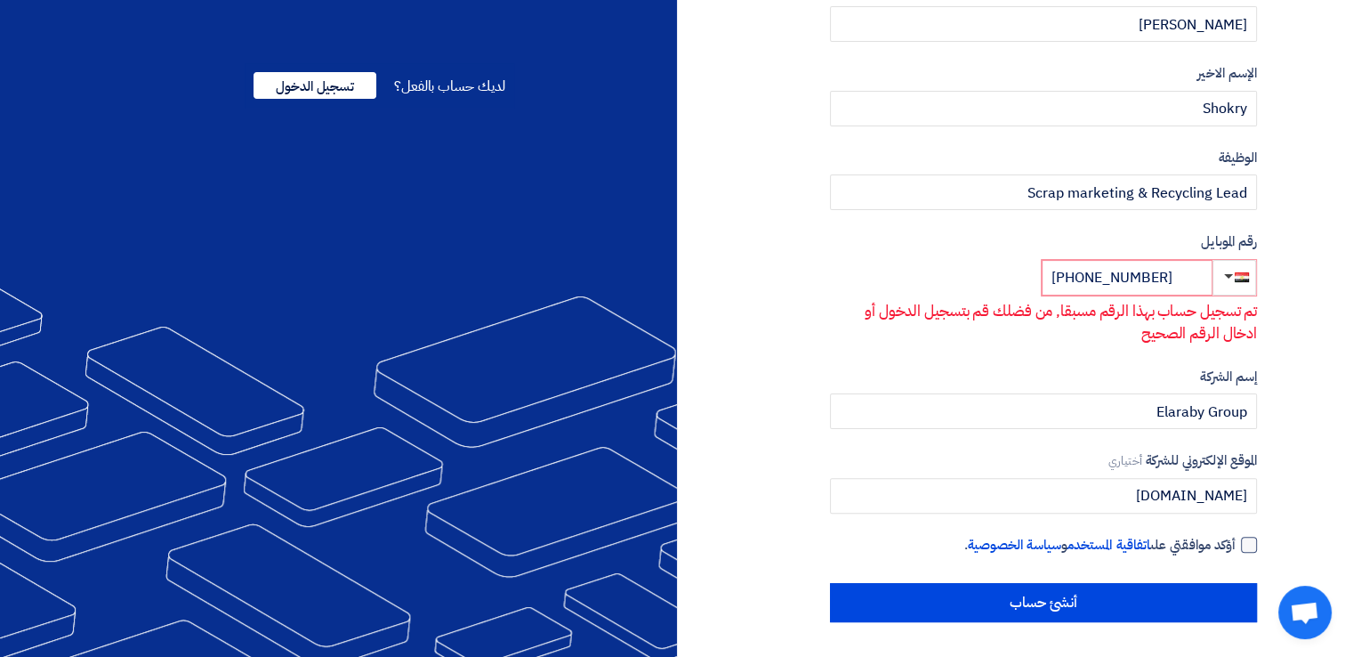
click at [1247, 538] on div at bounding box center [1249, 544] width 16 height 16
click at [1236, 538] on input "أؤكد موافقتي على اتفاقية المستخدم و سياسة الخصوصية ." at bounding box center [1022, 553] width 427 height 36
checkbox input "true"
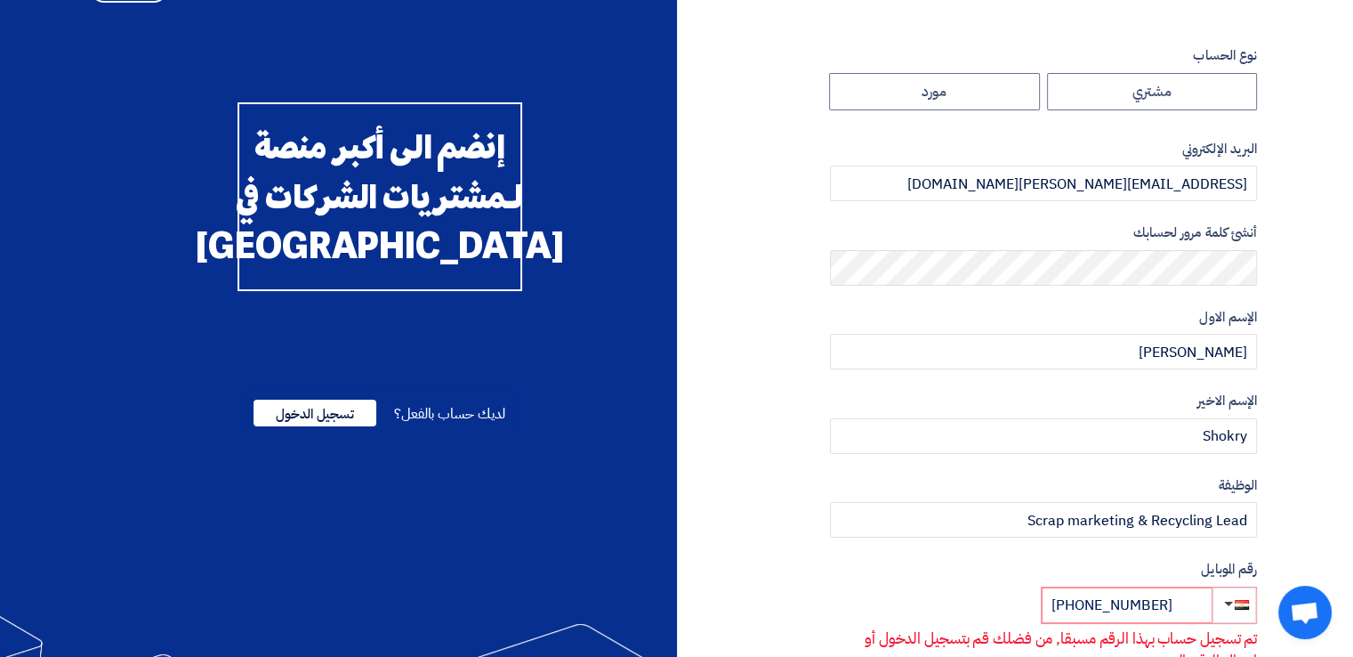
scroll to position [0, 0]
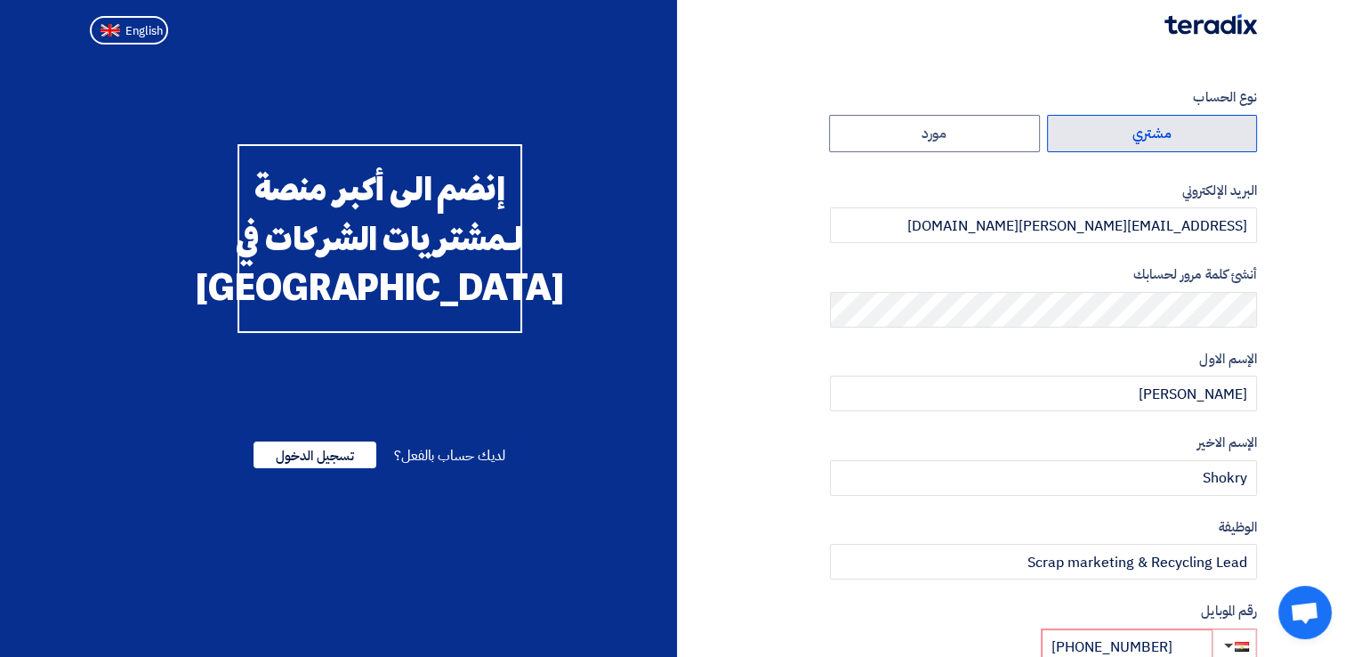
click at [1192, 122] on label "مشتري" at bounding box center [1152, 133] width 211 height 37
click at [1192, 122] on input "مشتري" at bounding box center [1152, 134] width 209 height 36
radio input "true"
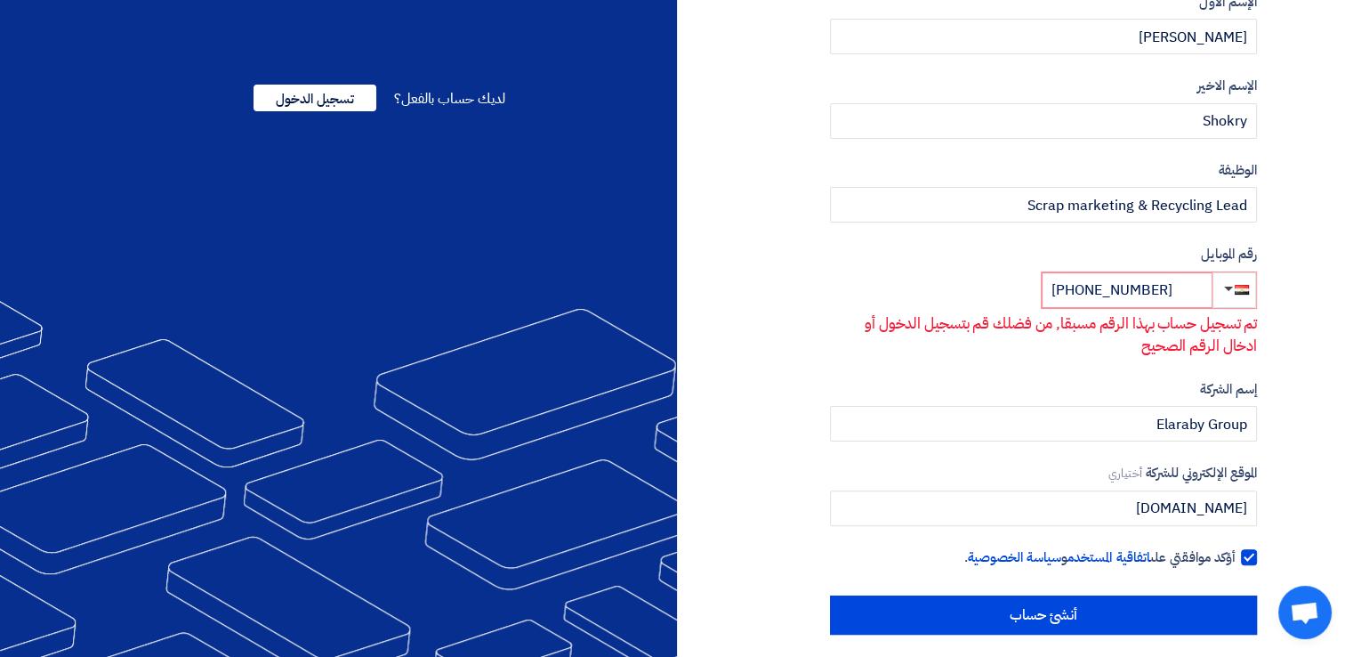
scroll to position [369, 0]
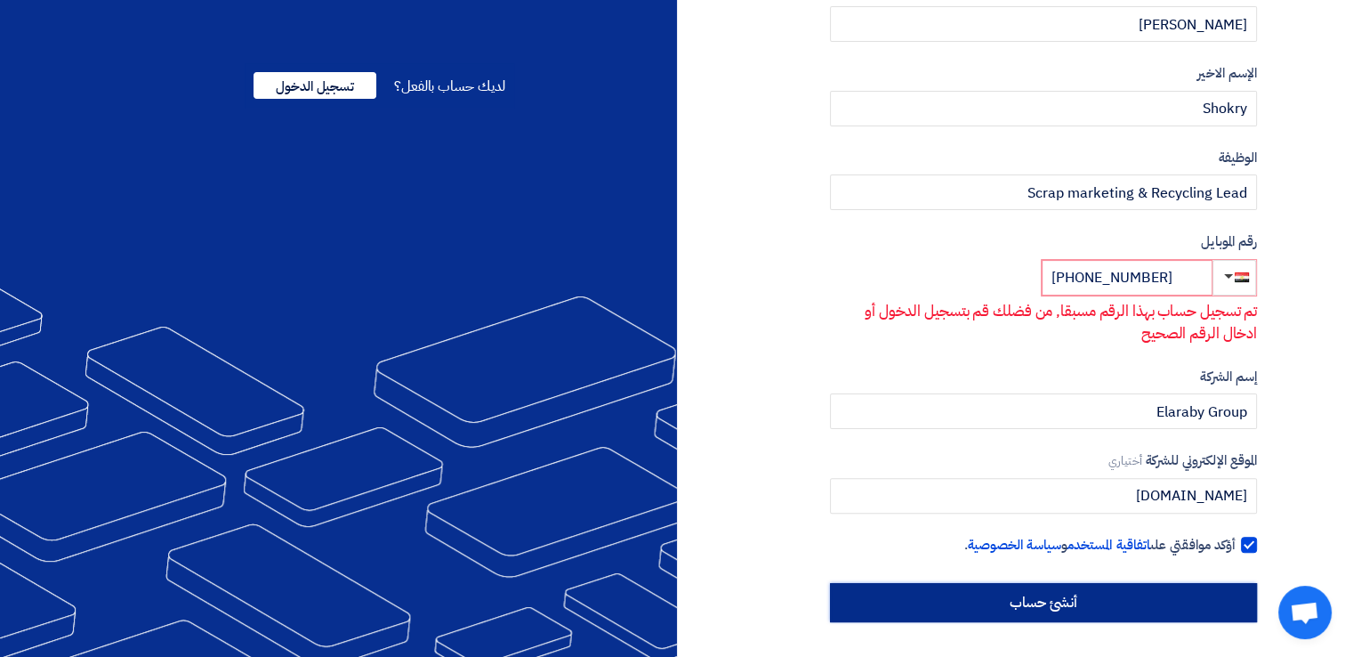
click at [1093, 603] on input "أنشئ حساب" at bounding box center [1043, 602] width 427 height 39
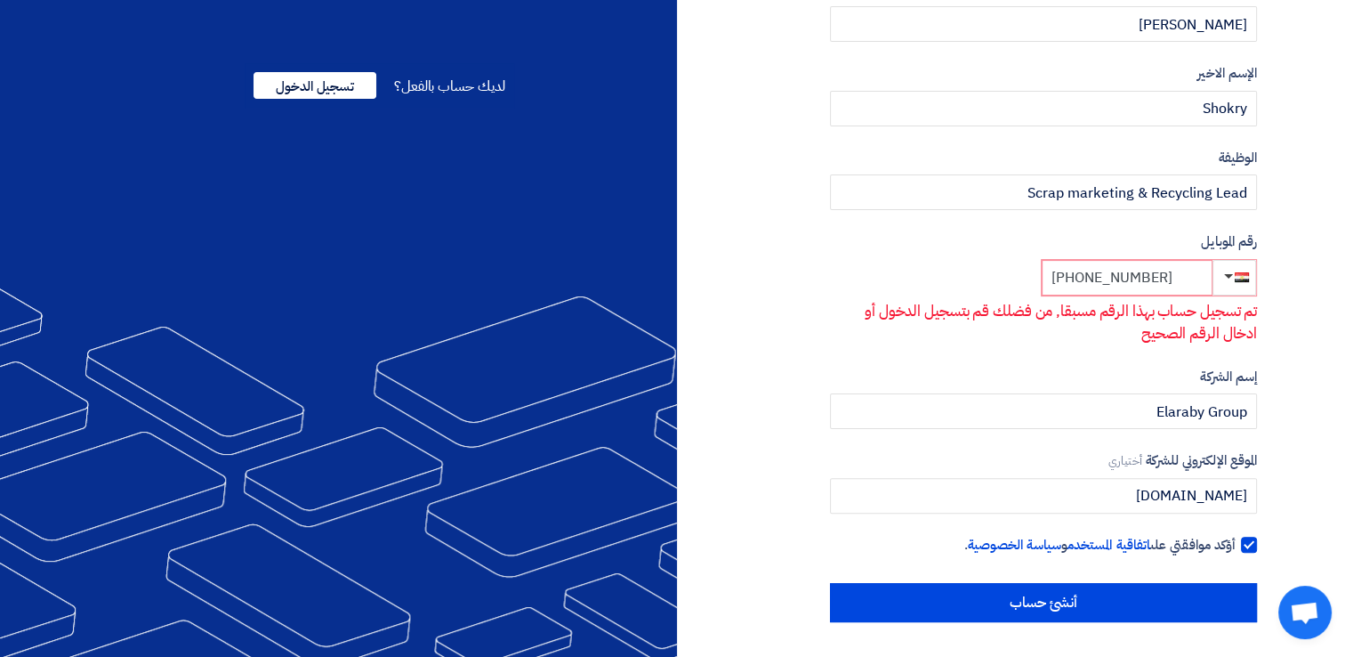
drag, startPoint x: 1174, startPoint y: 280, endPoint x: 1100, endPoint y: 280, distance: 74.7
click at [1100, 280] on input "[PHONE_NUMBER]" at bounding box center [1127, 278] width 171 height 36
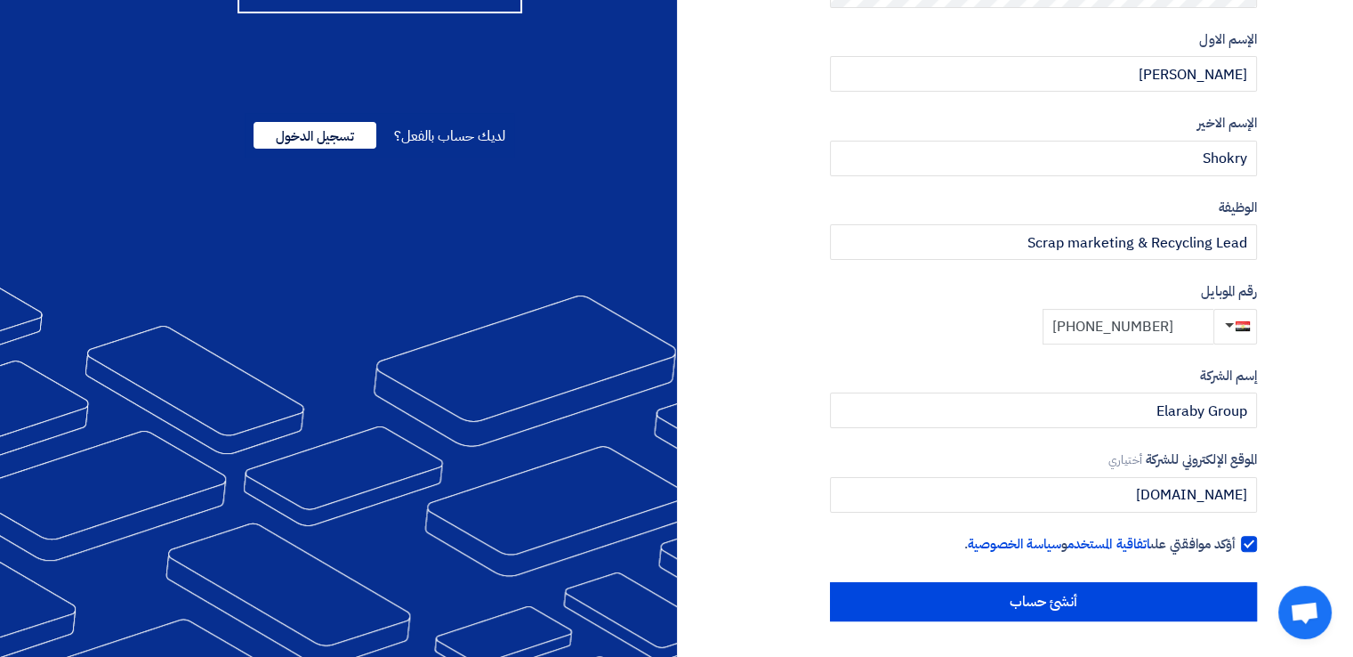
scroll to position [318, 0]
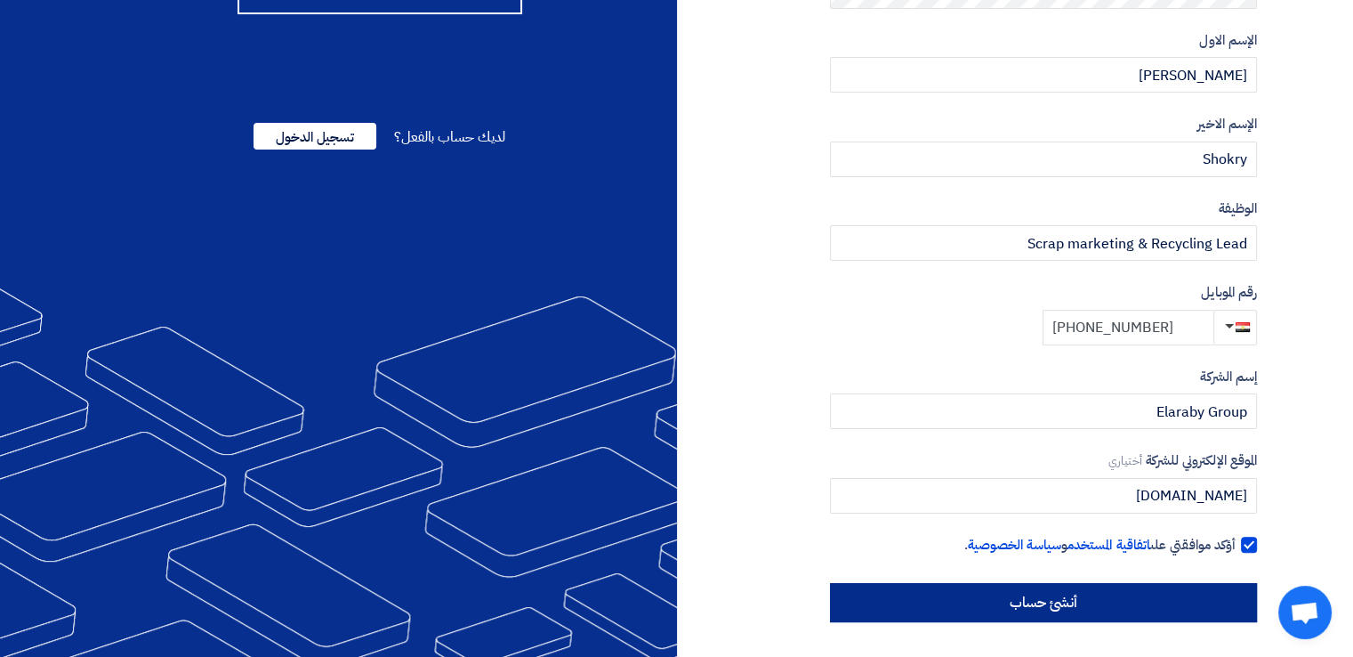
type input "[PHONE_NUMBER]"
click at [1157, 588] on input "أنشئ حساب" at bounding box center [1043, 602] width 427 height 39
